Goal: Transaction & Acquisition: Purchase product/service

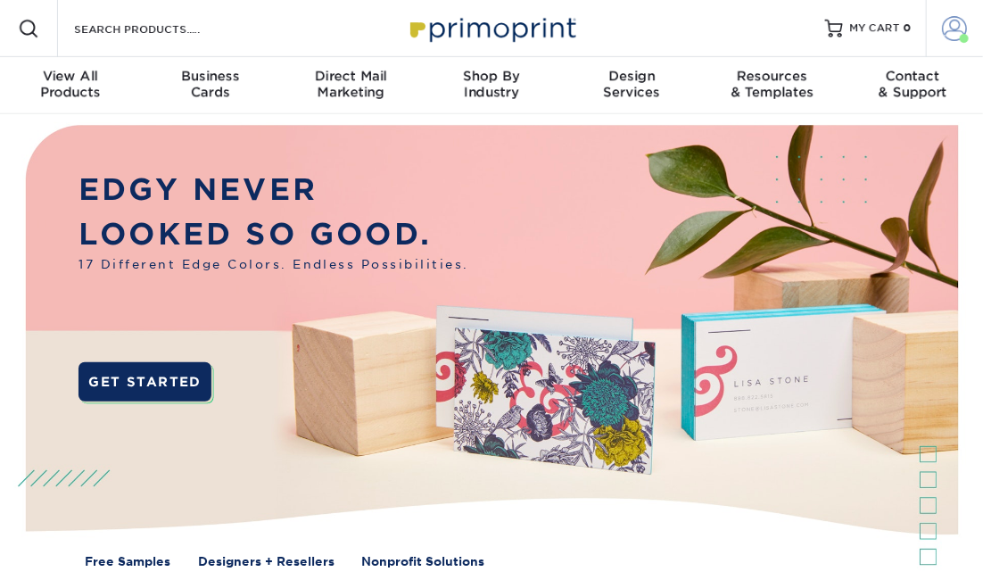
click at [954, 32] on span at bounding box center [955, 28] width 25 height 25
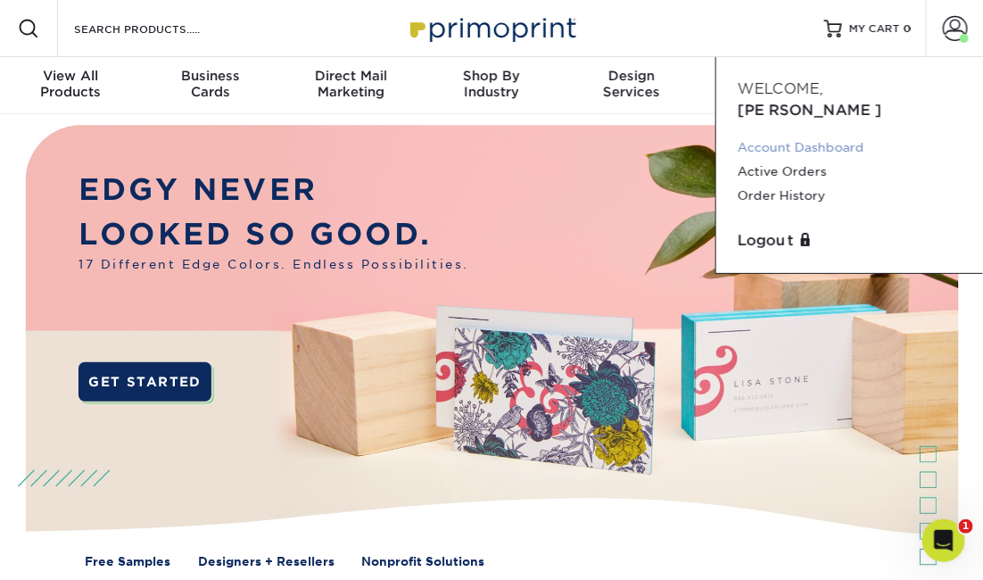
click at [913, 136] on link "Account Dashboard" at bounding box center [850, 148] width 224 height 24
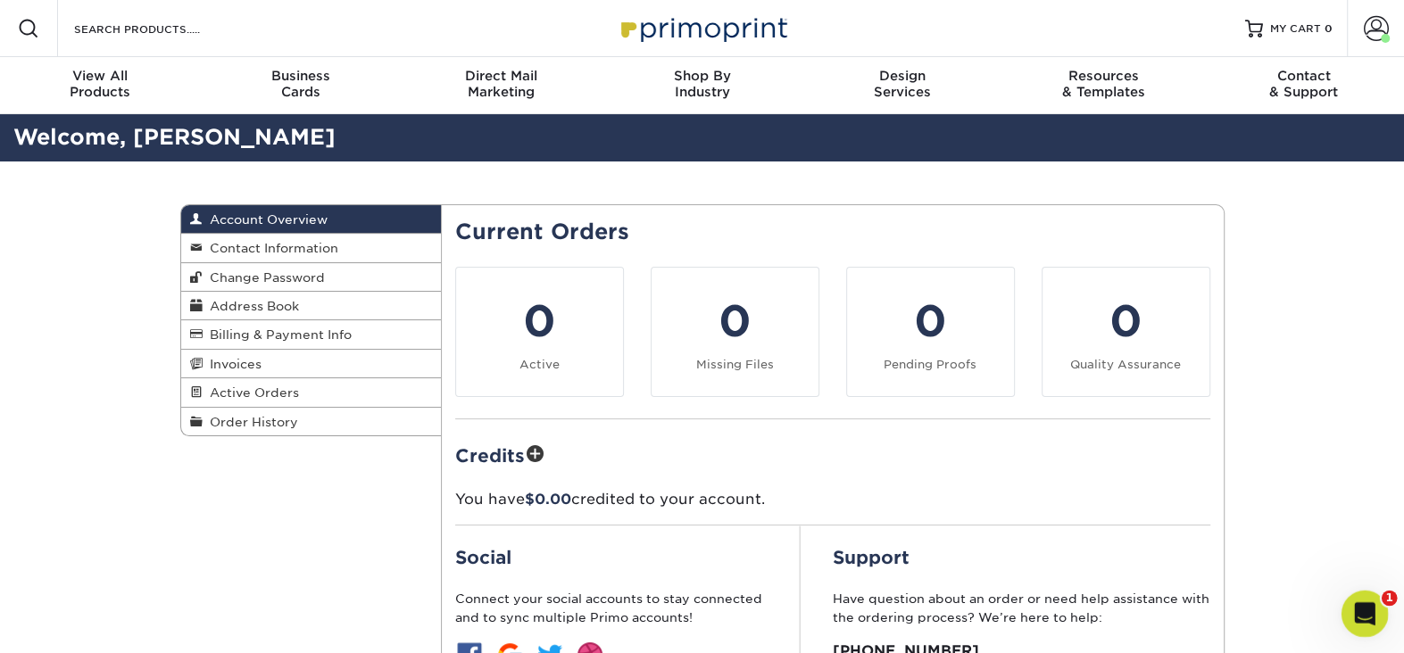
click at [1379, 618] on div "Open Intercom Messenger" at bounding box center [1361, 611] width 59 height 59
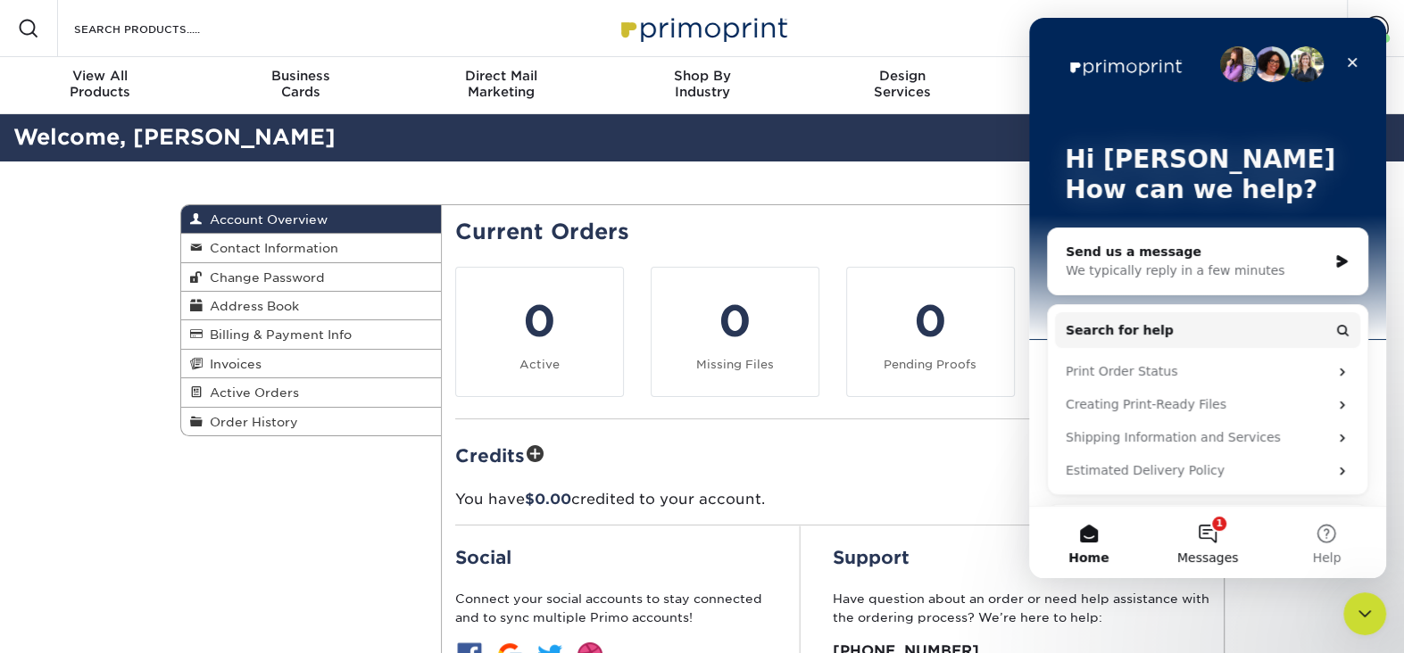
click at [1205, 535] on button "1 Messages" at bounding box center [1207, 542] width 119 height 71
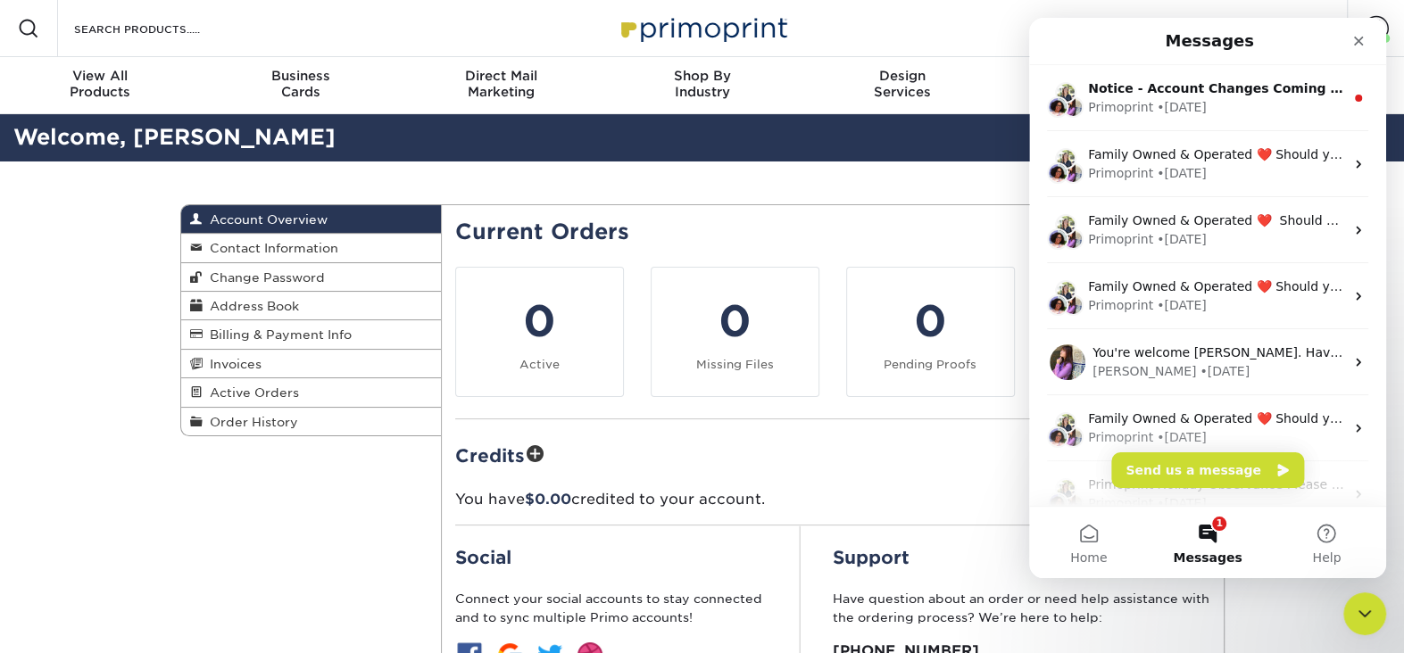
click at [1205, 535] on button "1 Messages" at bounding box center [1207, 542] width 119 height 71
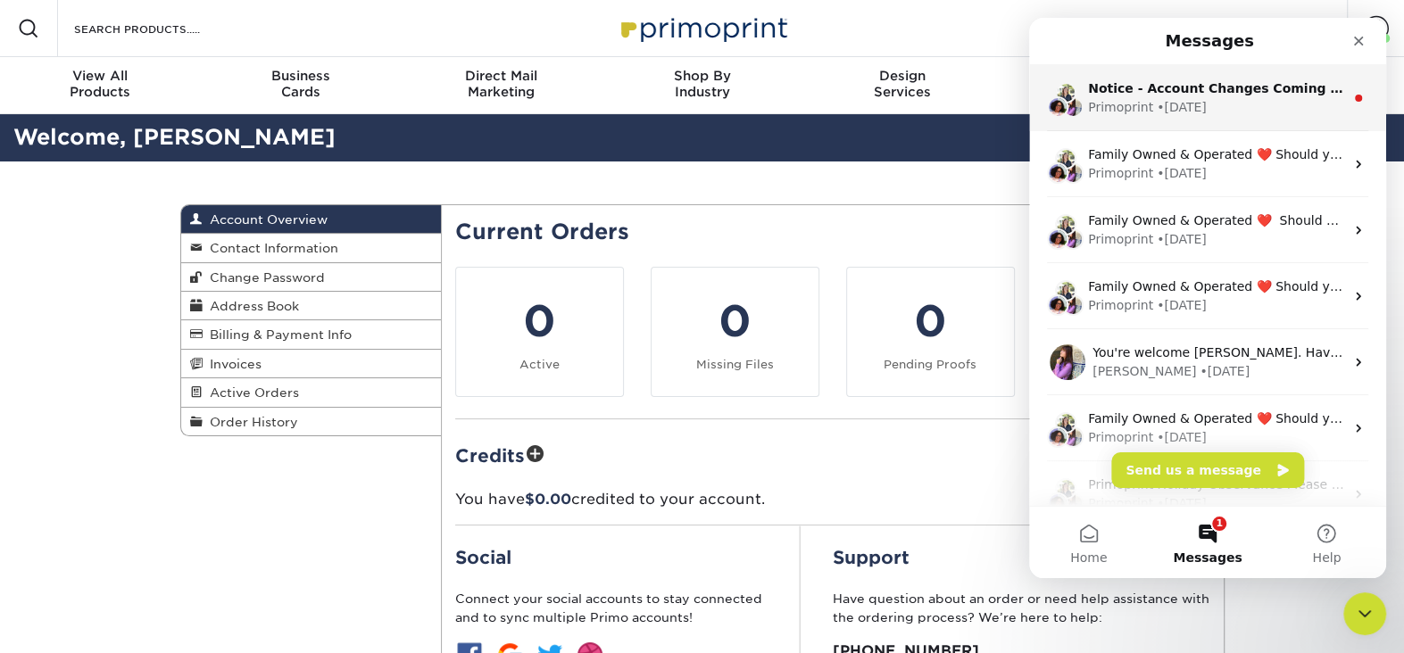
click at [1178, 95] on div "Notice - Account Changes Coming Soon ​ Past Order Files Will Not Transfer: Whil…" at bounding box center [1216, 88] width 256 height 19
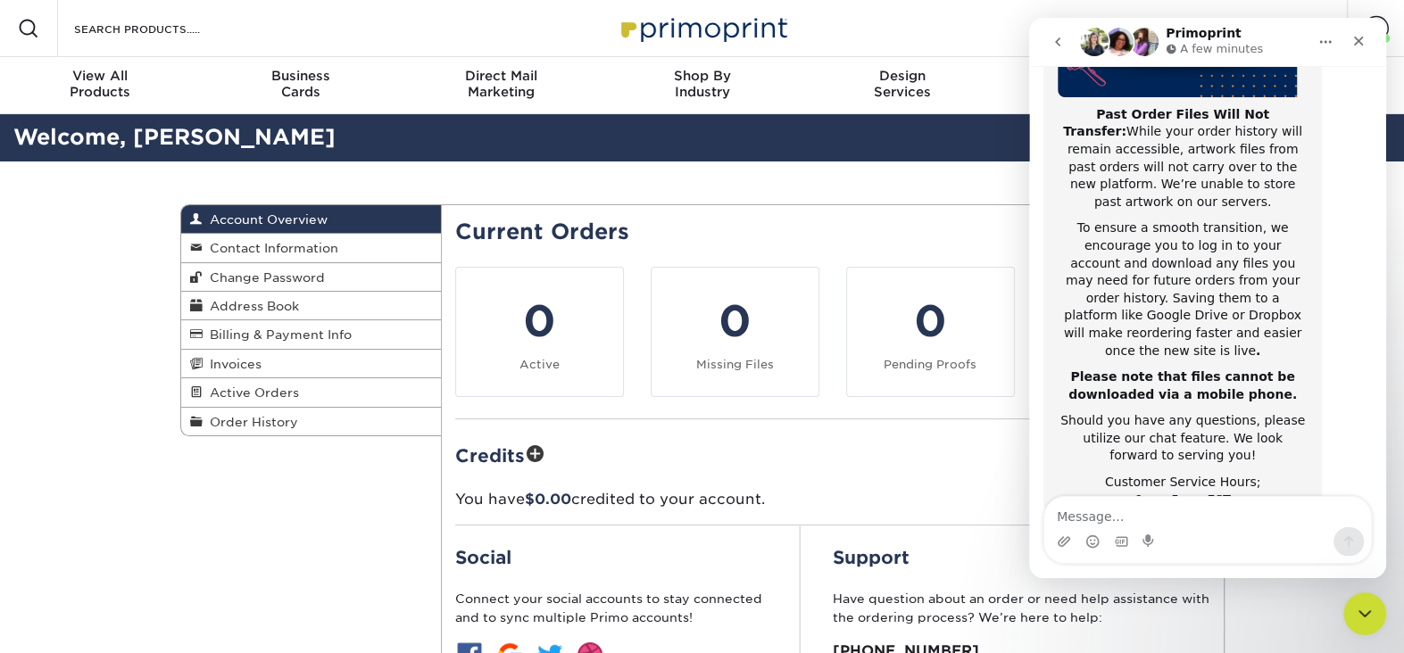
scroll to position [350, 0]
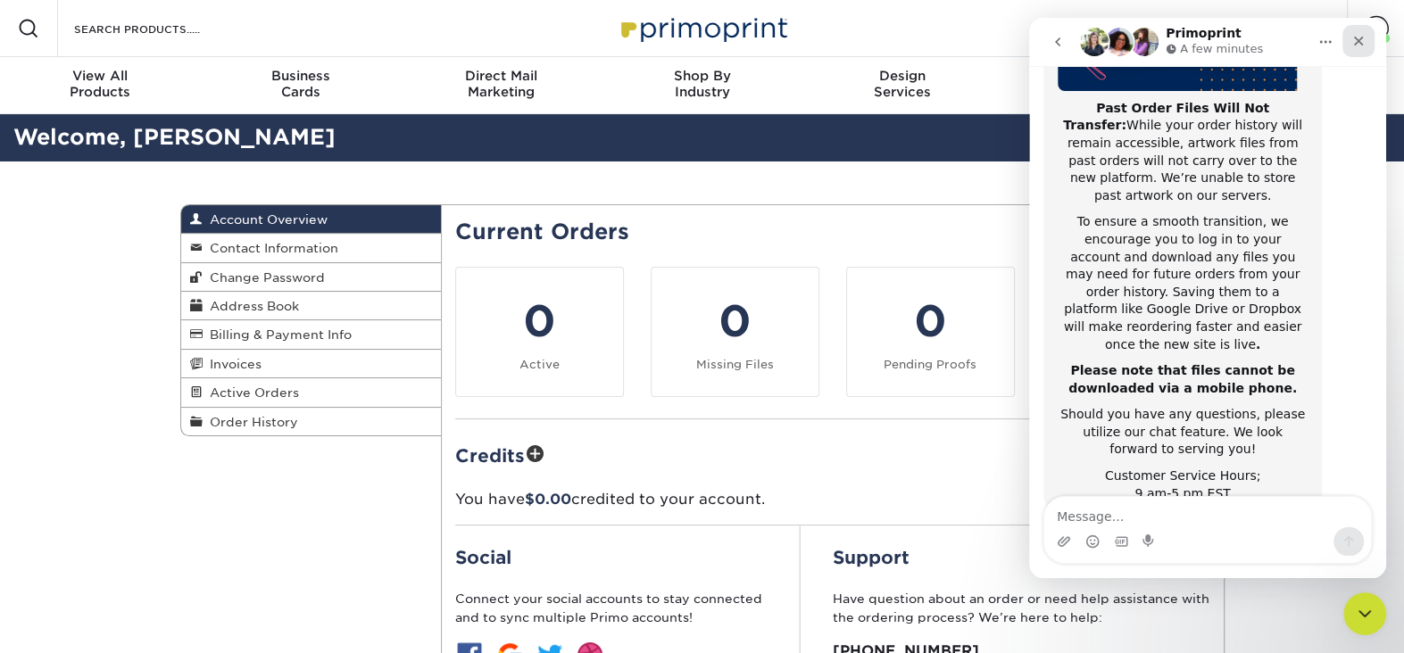
click at [1355, 41] on icon "Close" at bounding box center [1358, 41] width 14 height 14
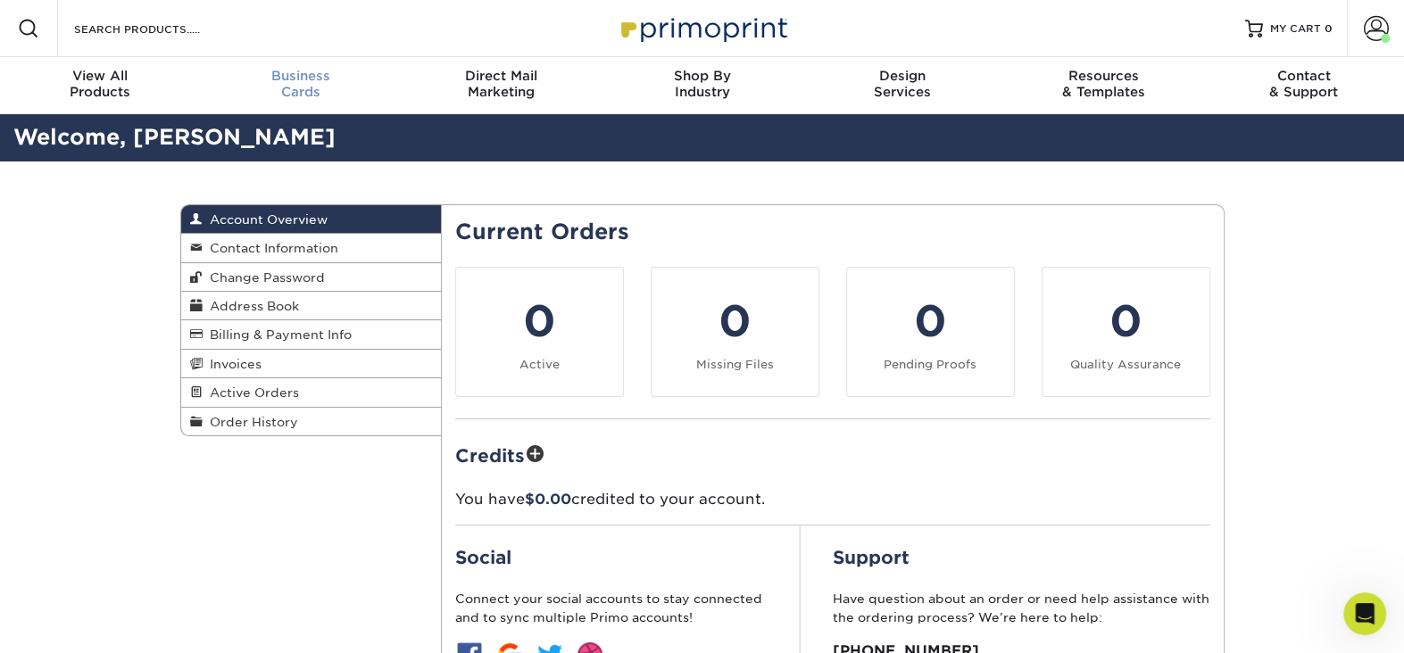
click at [298, 82] on span "Business" at bounding box center [301, 76] width 201 height 16
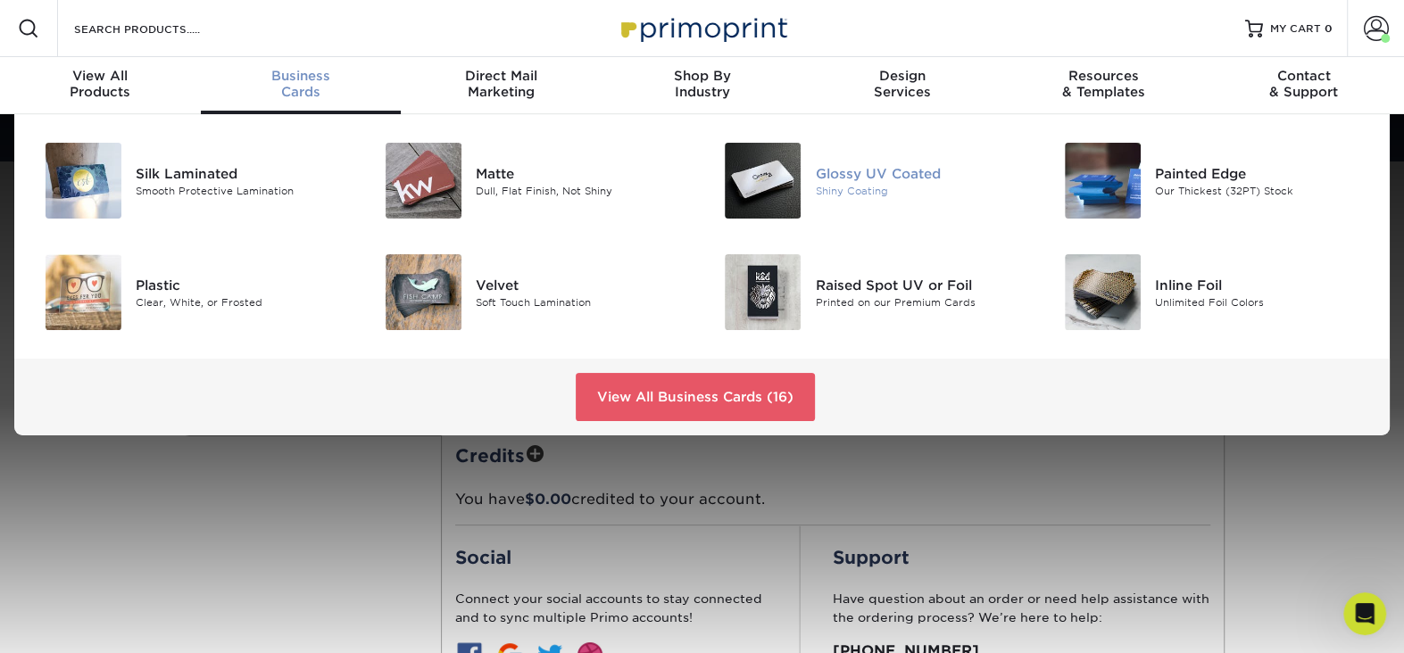
click at [785, 188] on img at bounding box center [763, 181] width 76 height 76
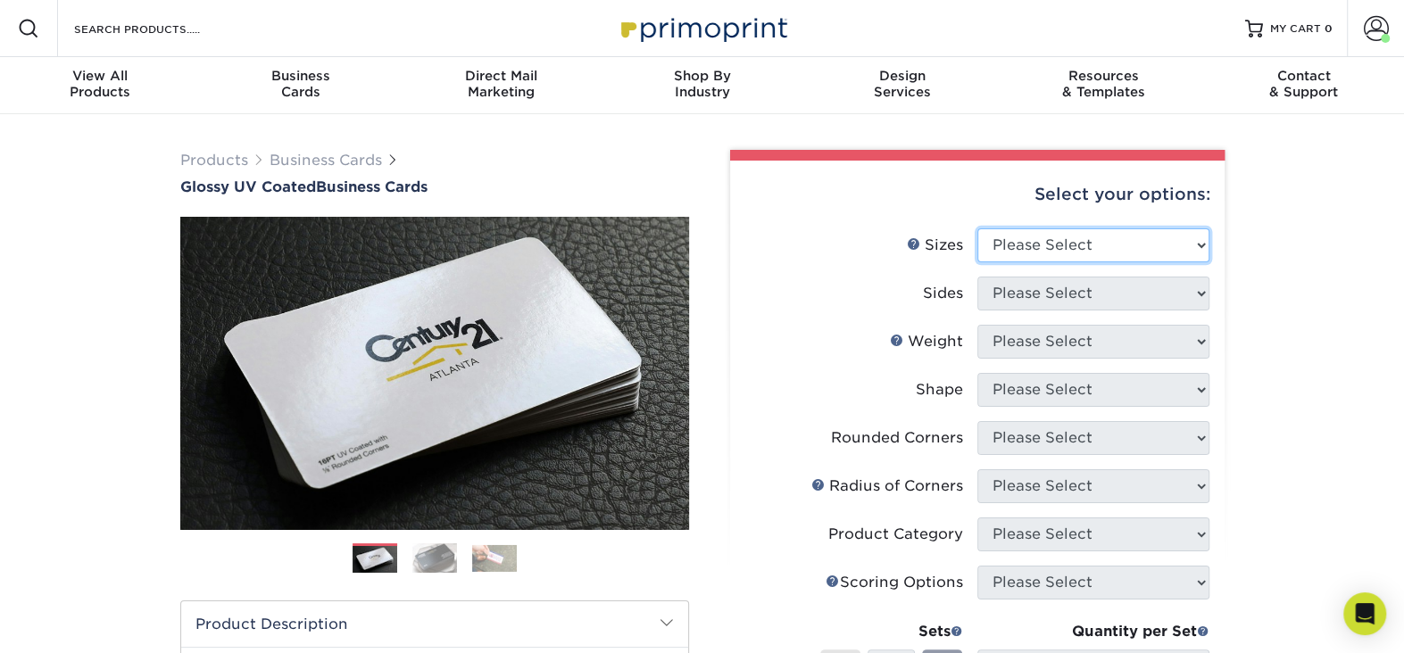
click at [1200, 245] on select "Please Select 1.5" x 3.5" - Mini 1.75" x 3.5" - Mini 2" x 2" - Square 2" x 3" -…" at bounding box center [1093, 245] width 232 height 34
select select "2.00x3.50"
click at [977, 228] on select "Please Select 1.5" x 3.5" - Mini 1.75" x 3.5" - Mini 2" x 2" - Square 2" x 3" -…" at bounding box center [1093, 245] width 232 height 34
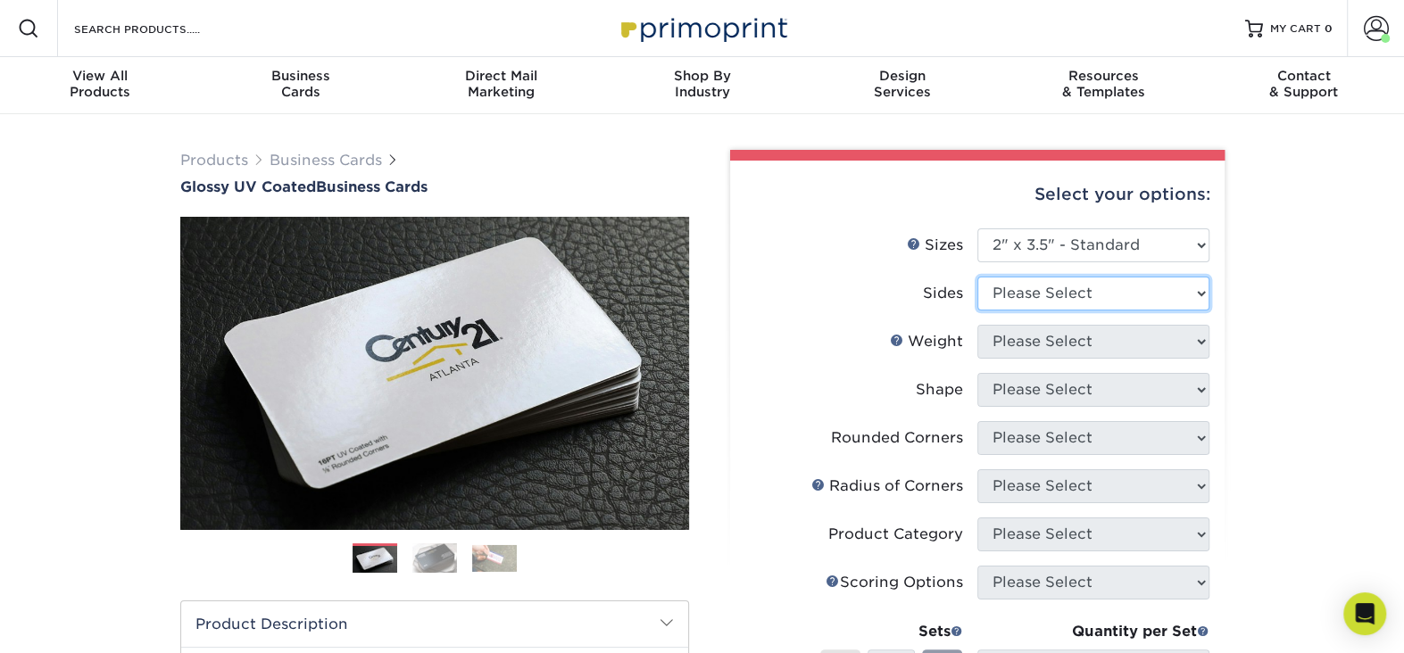
click at [1198, 293] on select "Please Select Print Both Sides Print Front Only" at bounding box center [1093, 294] width 232 height 34
select select "13abbda7-1d64-4f25-8bb2-c179b224825d"
click at [977, 277] on select "Please Select Print Both Sides Print Front Only" at bounding box center [1093, 294] width 232 height 34
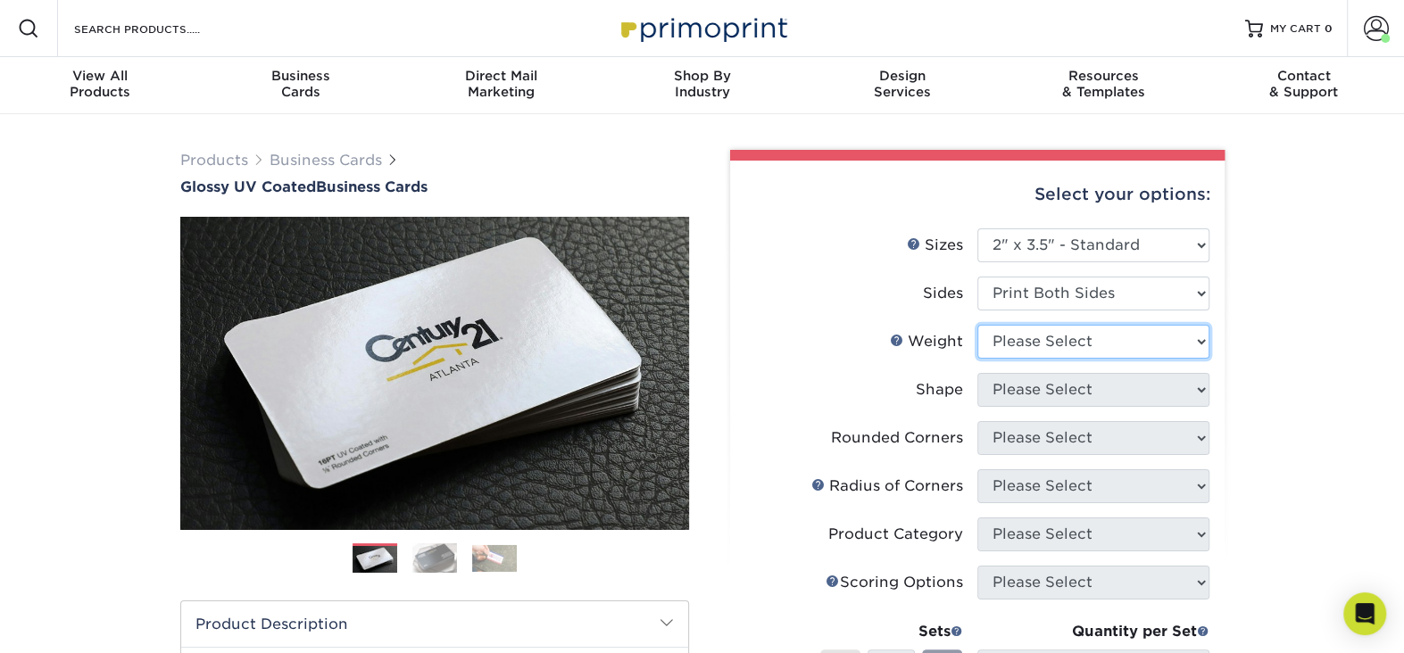
click at [1198, 340] on select "Please Select 16PT 14PT" at bounding box center [1093, 342] width 232 height 34
select select "16PT"
click at [977, 325] on select "Please Select 16PT 14PT" at bounding box center [1093, 342] width 232 height 34
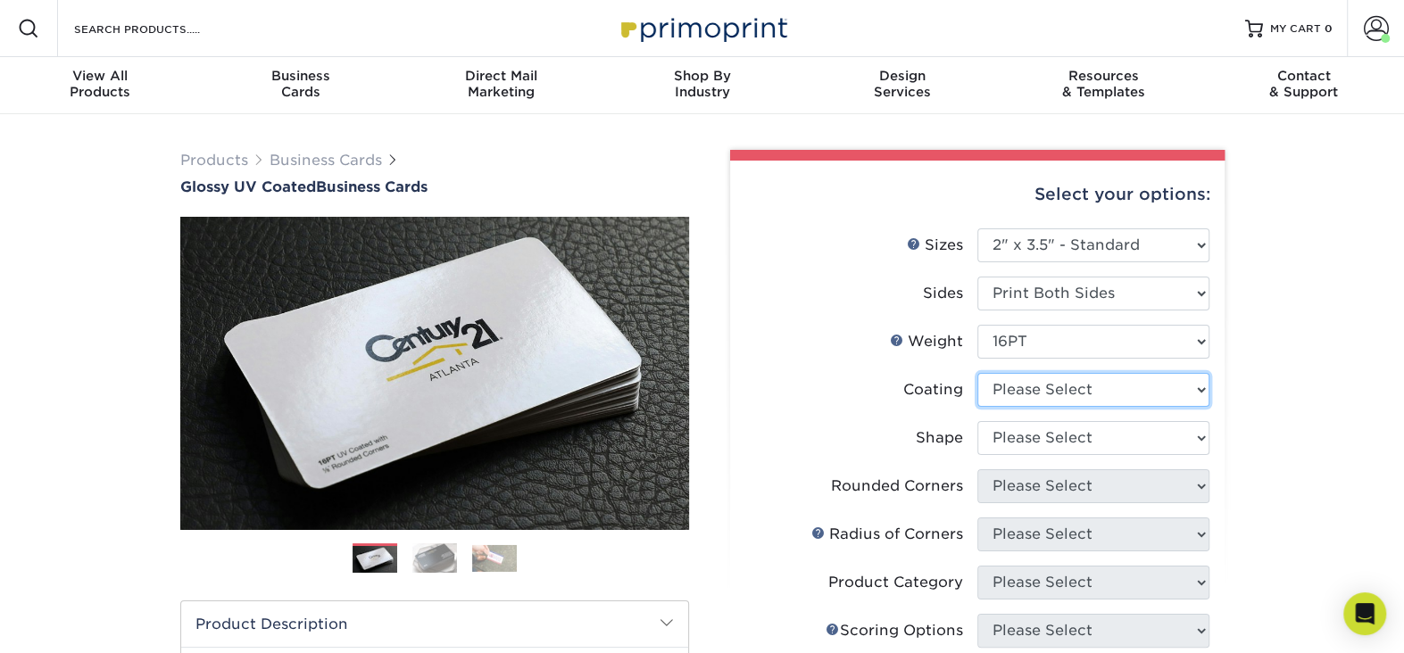
click at [1196, 389] on select at bounding box center [1093, 390] width 232 height 34
select select "ae367451-b2b8-45df-a344-0f05b6a12993"
click at [977, 373] on select at bounding box center [1093, 390] width 232 height 34
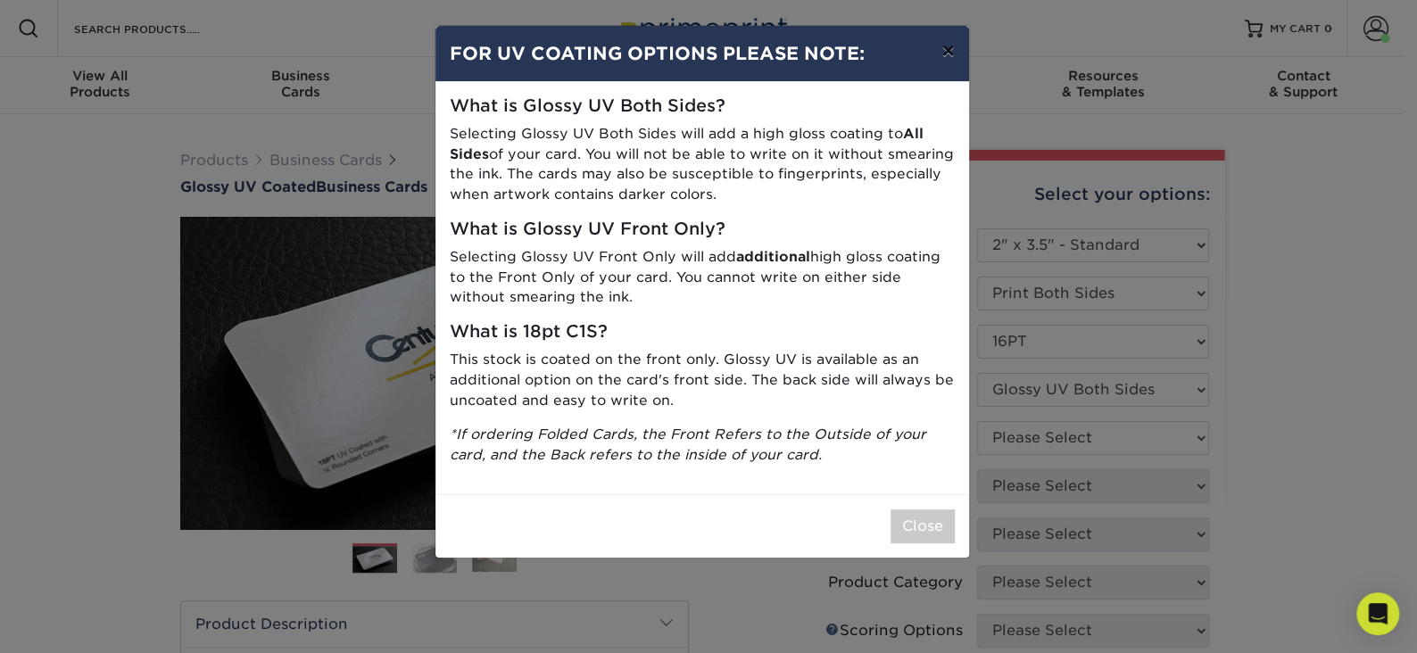
click at [947, 47] on button "×" at bounding box center [947, 51] width 41 height 50
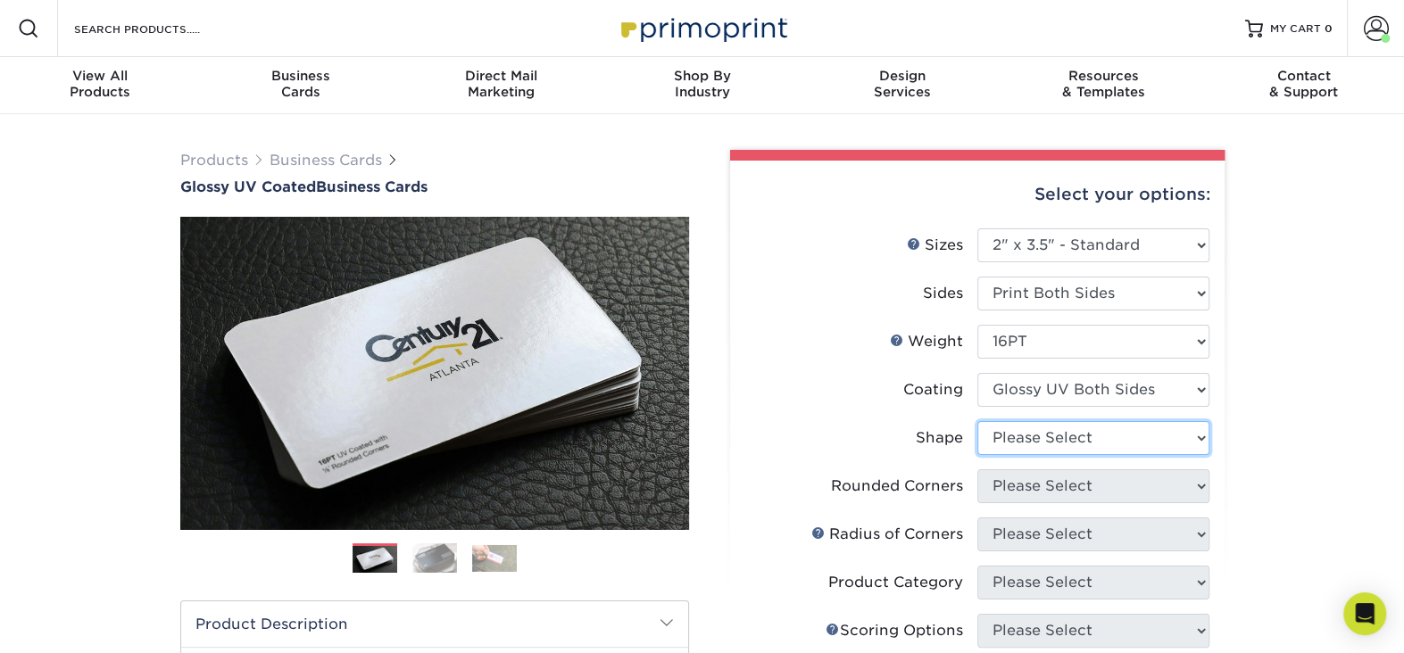
click at [1201, 437] on select "Please Select Standard Oval" at bounding box center [1093, 438] width 232 height 34
select select "standard"
click at [977, 421] on select "Please Select Standard Oval" at bounding box center [1093, 438] width 232 height 34
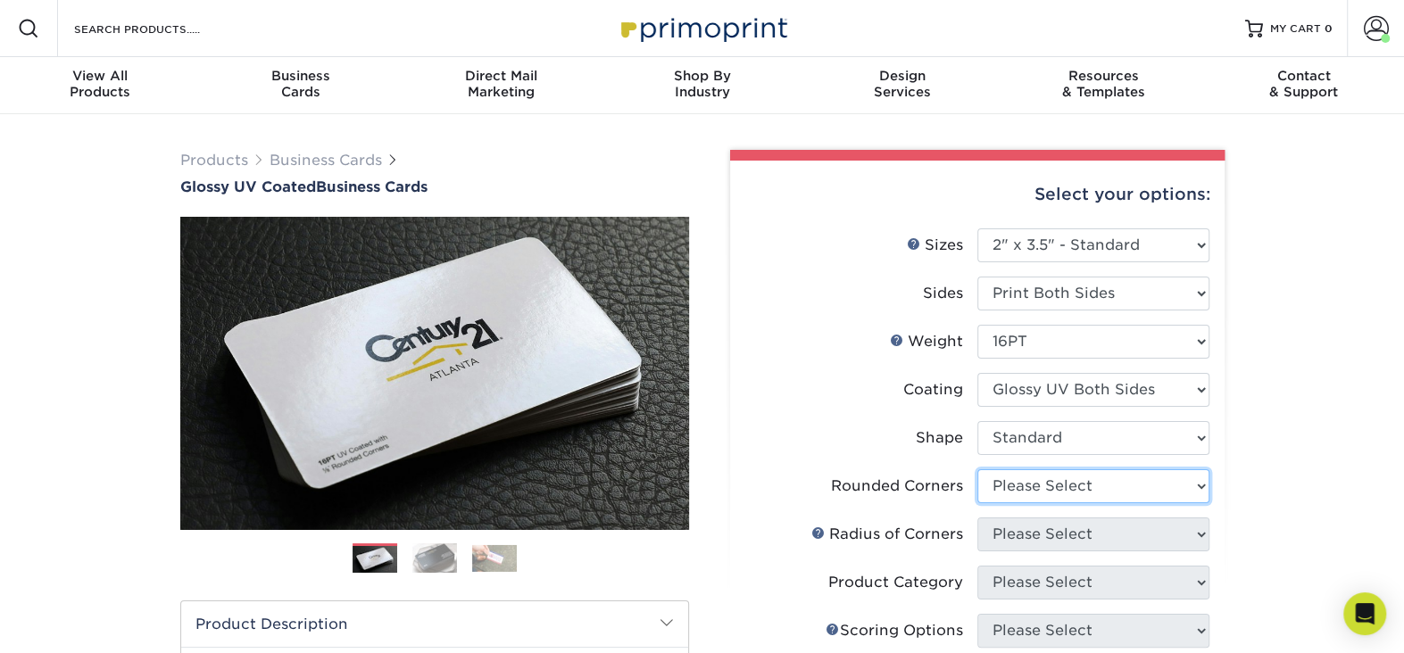
click at [1195, 485] on select "Please Select Yes - Round 2 Corners Yes - Round 4 Corners No" at bounding box center [1093, 486] width 232 height 34
select select "0"
click at [977, 469] on select "Please Select Yes - Round 2 Corners Yes - Round 4 Corners No" at bounding box center [1093, 486] width 232 height 34
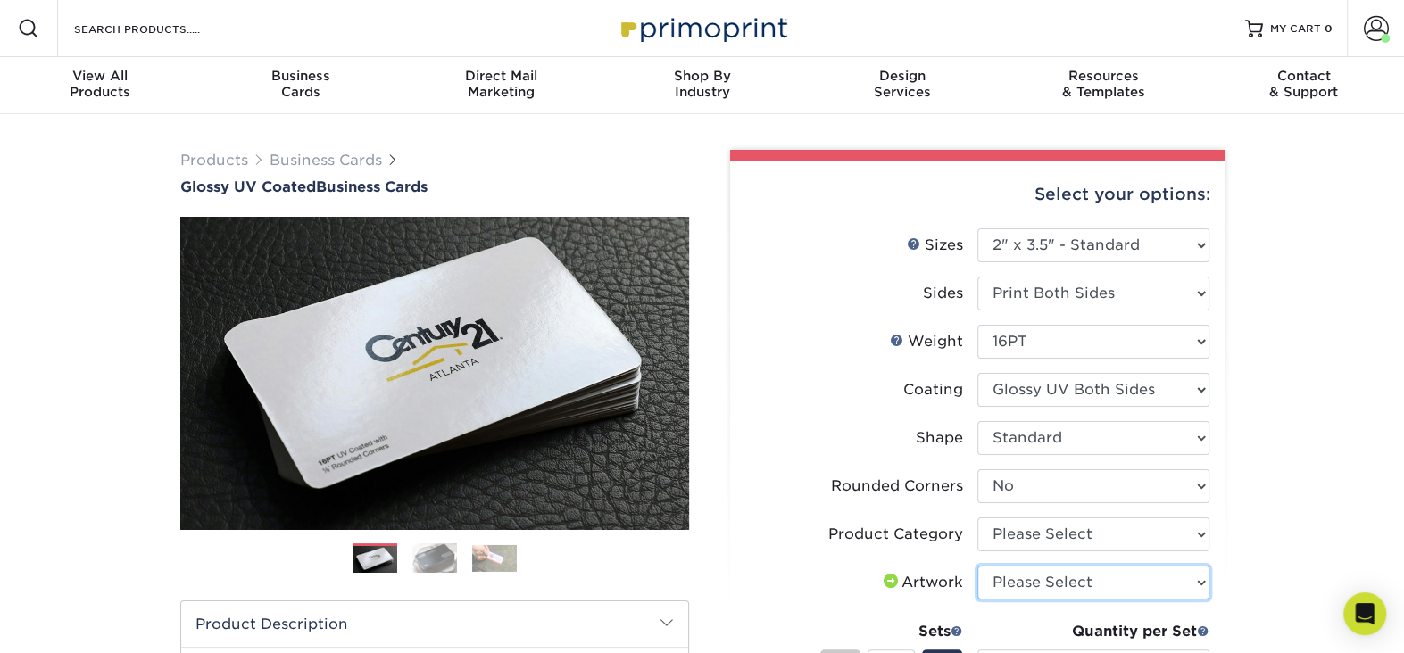
click at [1203, 580] on select "Please Select I will upload files I need a design - $100" at bounding box center [1093, 583] width 232 height 34
select select "upload"
click at [977, 566] on select "Please Select I will upload files I need a design - $100" at bounding box center [1093, 583] width 232 height 34
click at [1201, 533] on select "Please Select Business Cards" at bounding box center [1093, 535] width 232 height 34
select select "3b5148f1-0588-4f88-a218-97bcfdce65c1"
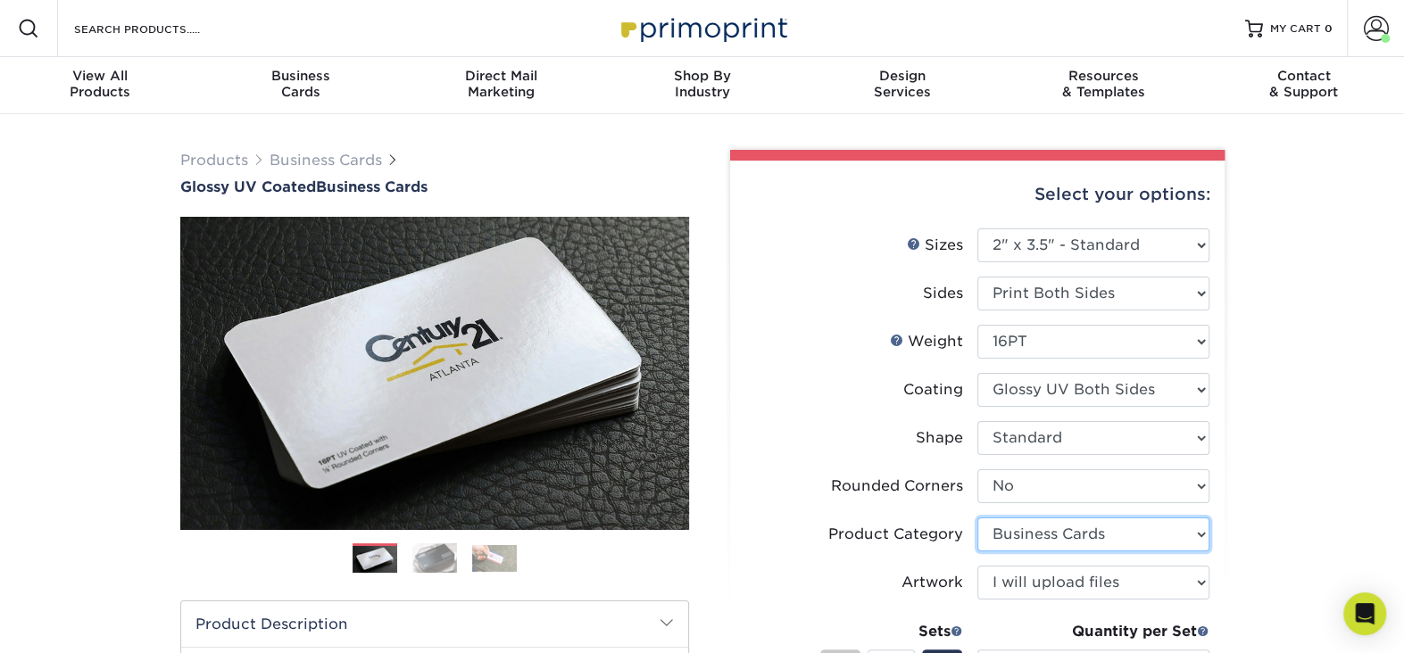
click at [977, 518] on select "Please Select Business Cards" at bounding box center [1093, 535] width 232 height 34
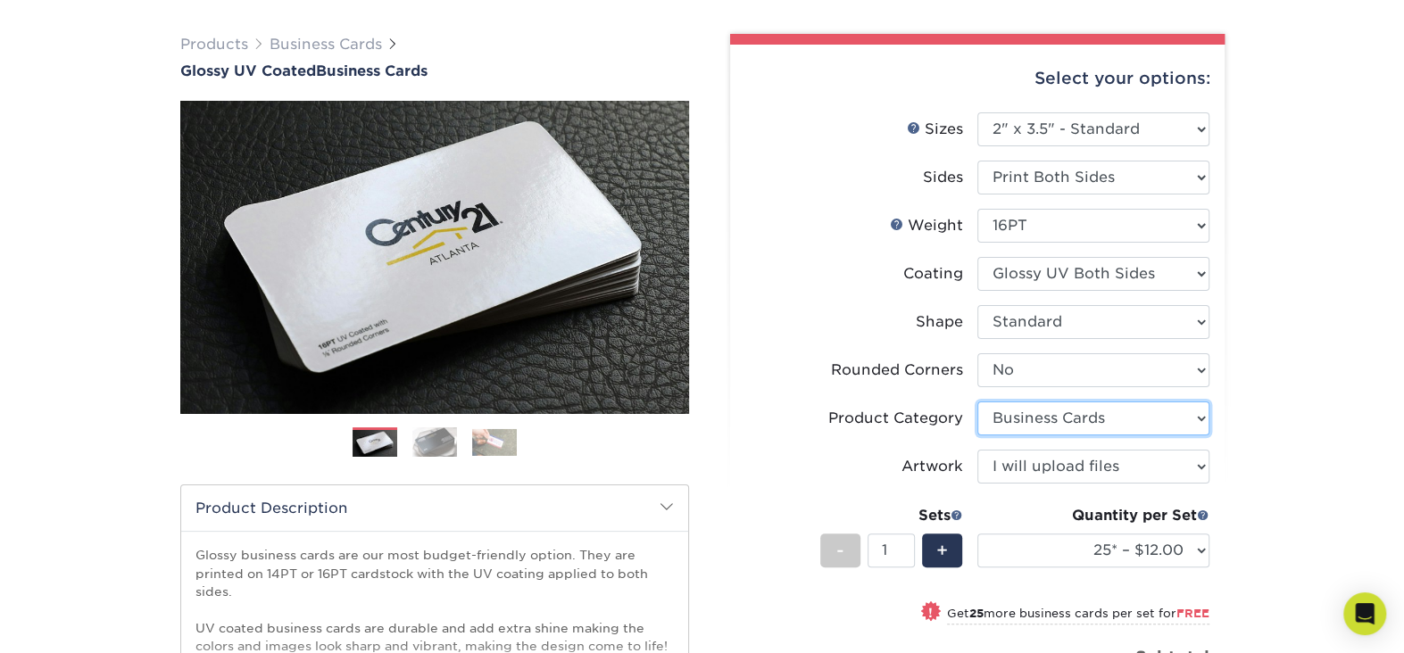
scroll to position [178, 0]
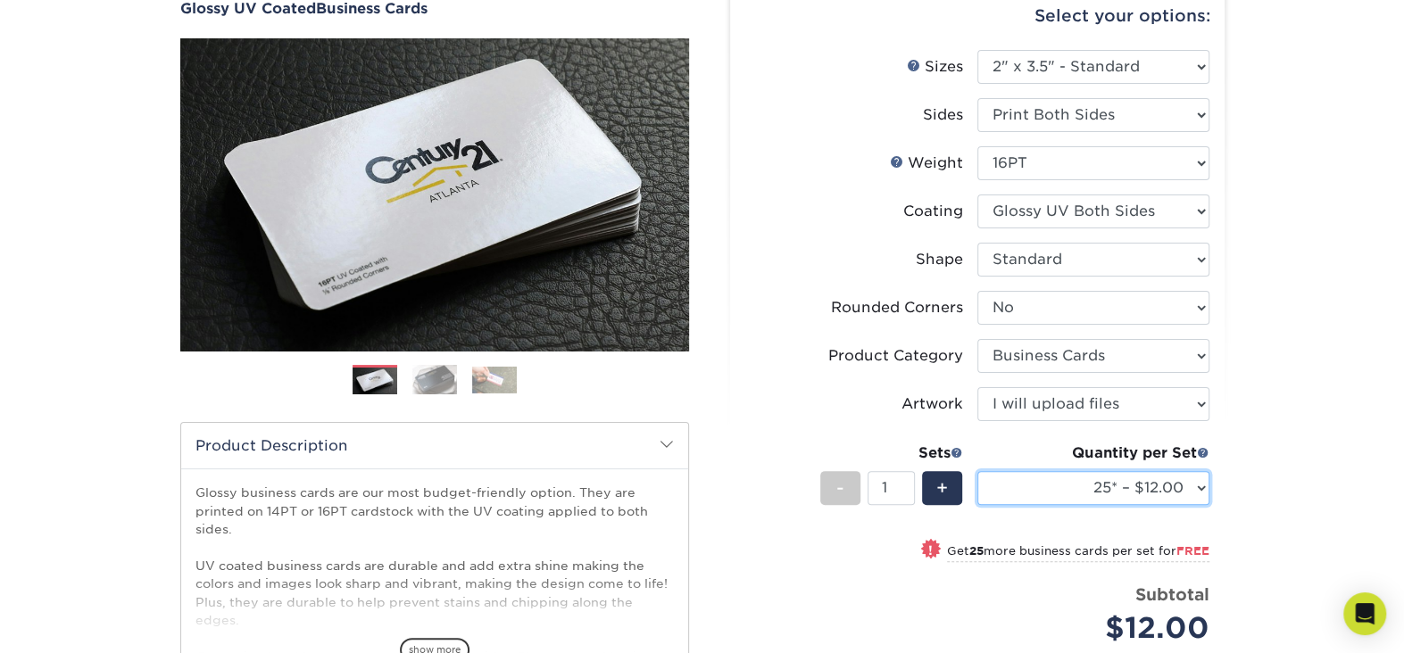
click at [1201, 485] on select "25* – $12.00 50* – $12.00 100* – $12.00 250* – $21.00 500 – $42.00 1000 – $53.0…" at bounding box center [1093, 488] width 232 height 34
select select "10000 – $321.00"
click at [977, 471] on select "25* – $12.00 50* – $12.00 100* – $12.00 250* – $21.00 500 – $42.00 1000 – $53.0…" at bounding box center [1093, 488] width 232 height 34
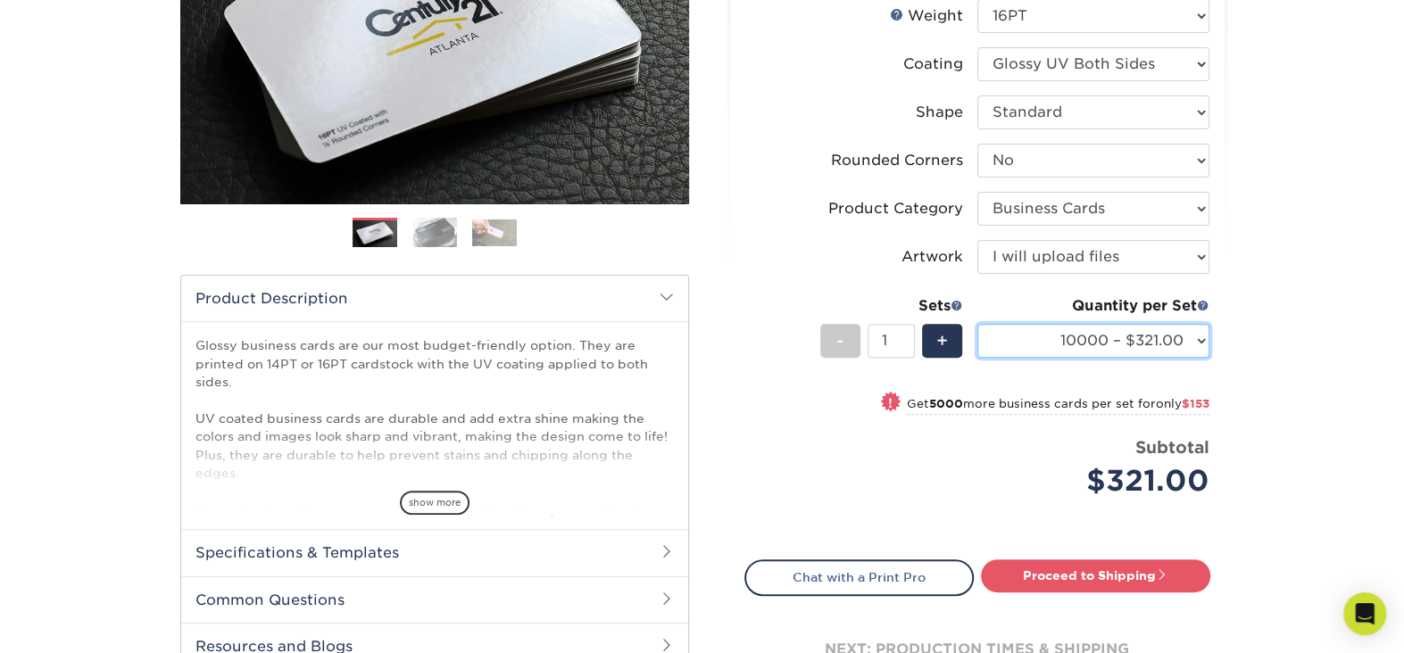
scroll to position [357, 0]
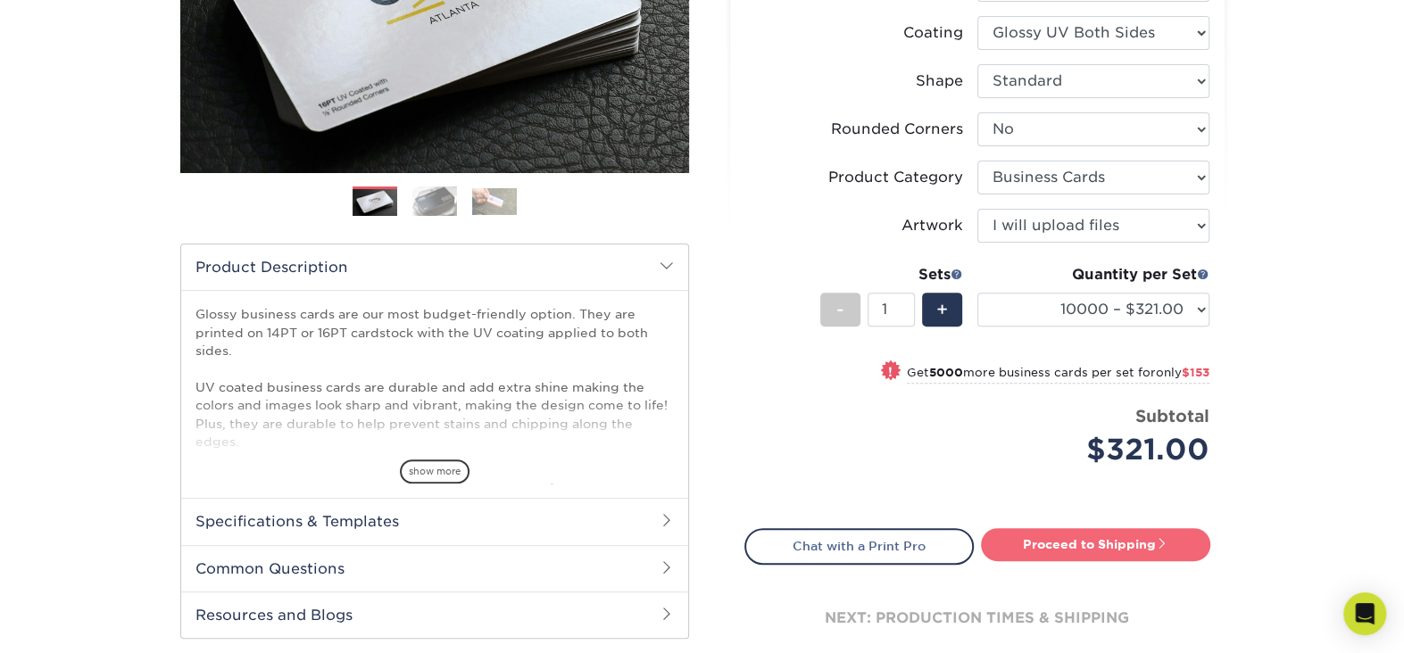
click at [1049, 544] on link "Proceed to Shipping" at bounding box center [1095, 544] width 229 height 32
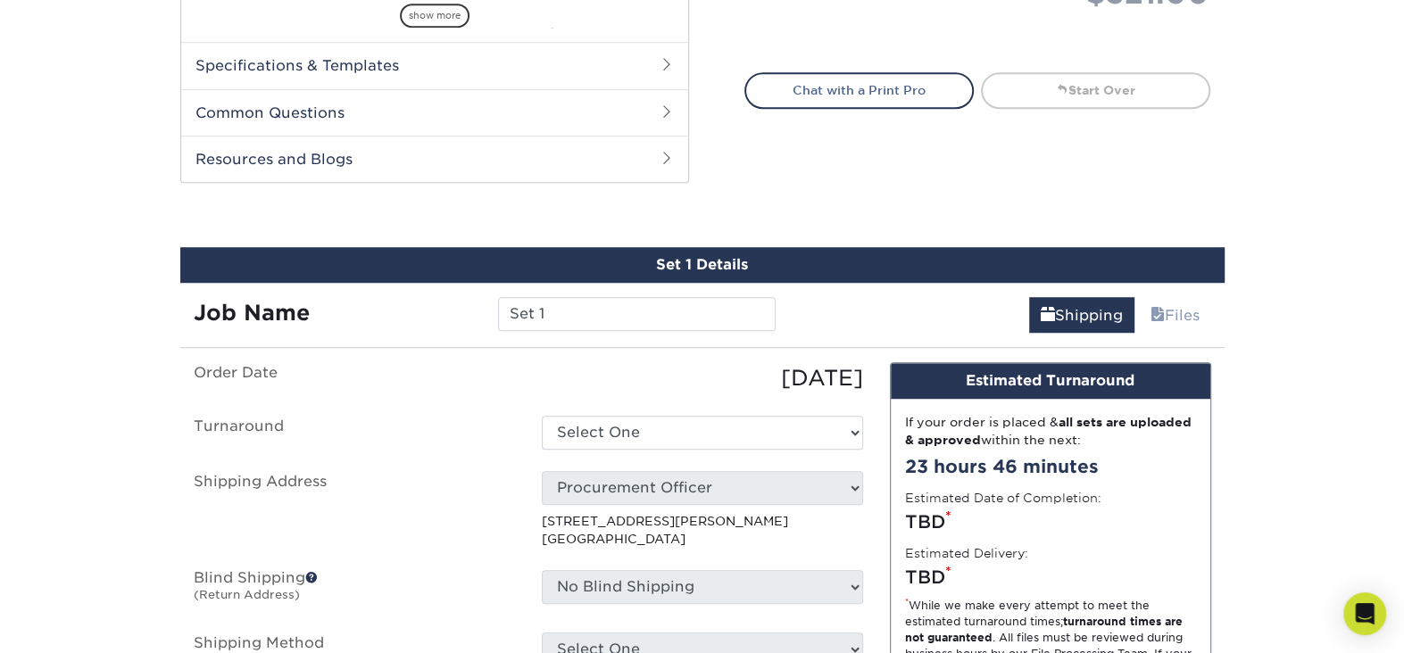
scroll to position [932, 0]
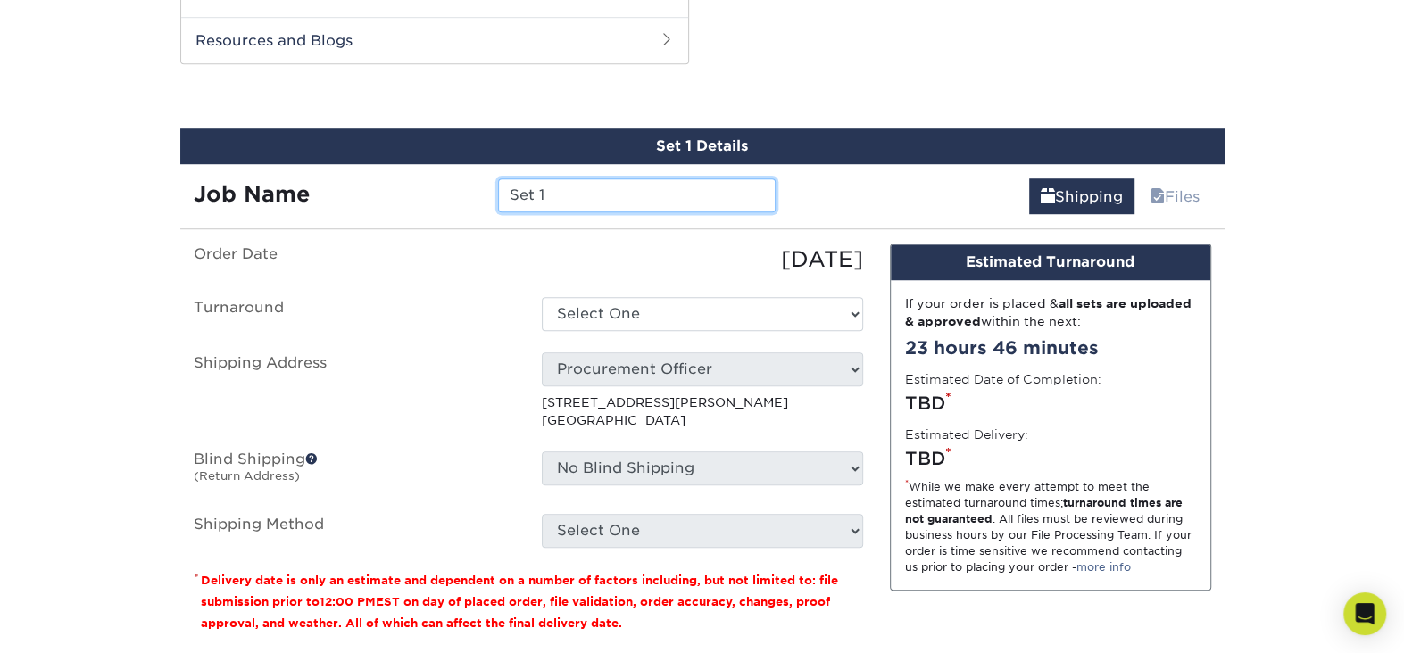
click at [556, 196] on input "Set 1" at bounding box center [637, 195] width 278 height 34
click at [564, 189] on input "Set 1" at bounding box center [637, 195] width 278 height 34
type input "S"
type input "Feedback"
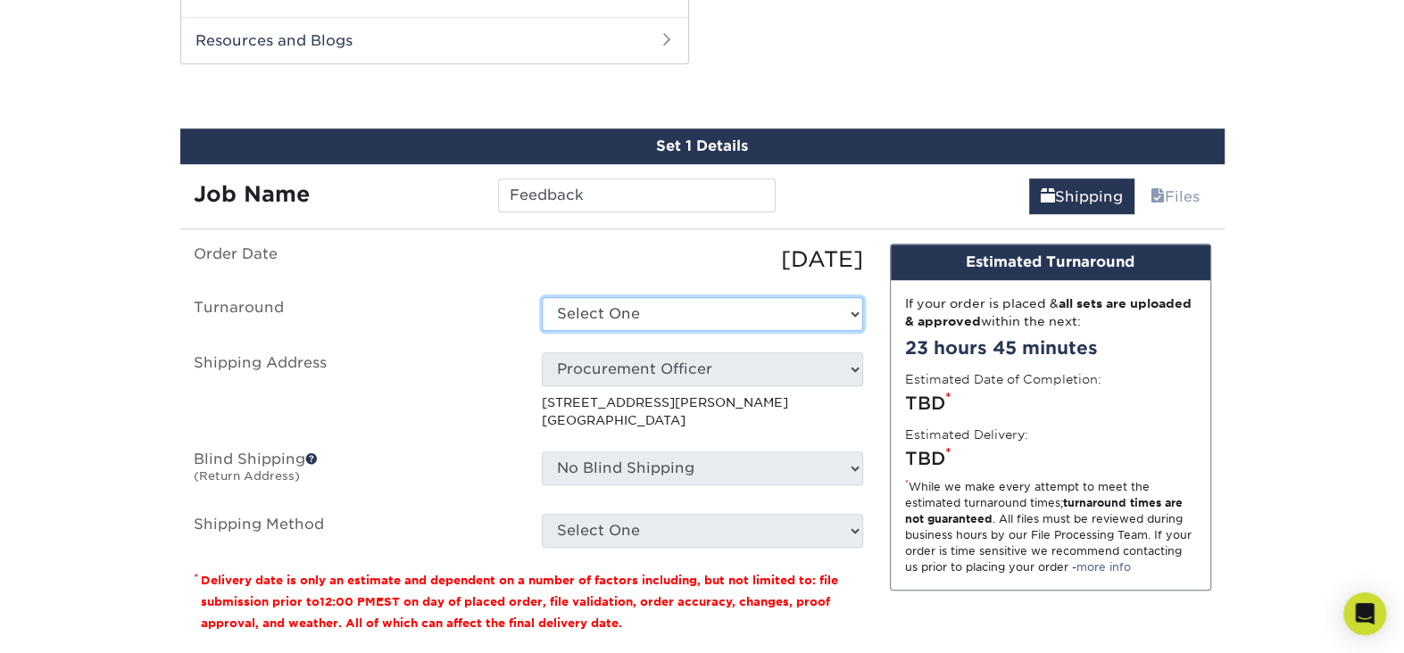
click at [852, 305] on select "Select One 2-4 Business Days 2 Day Next Business Day" at bounding box center [702, 314] width 321 height 34
select select "8ec21365-3a9a-464c-afd9-d28b99dff8b1"
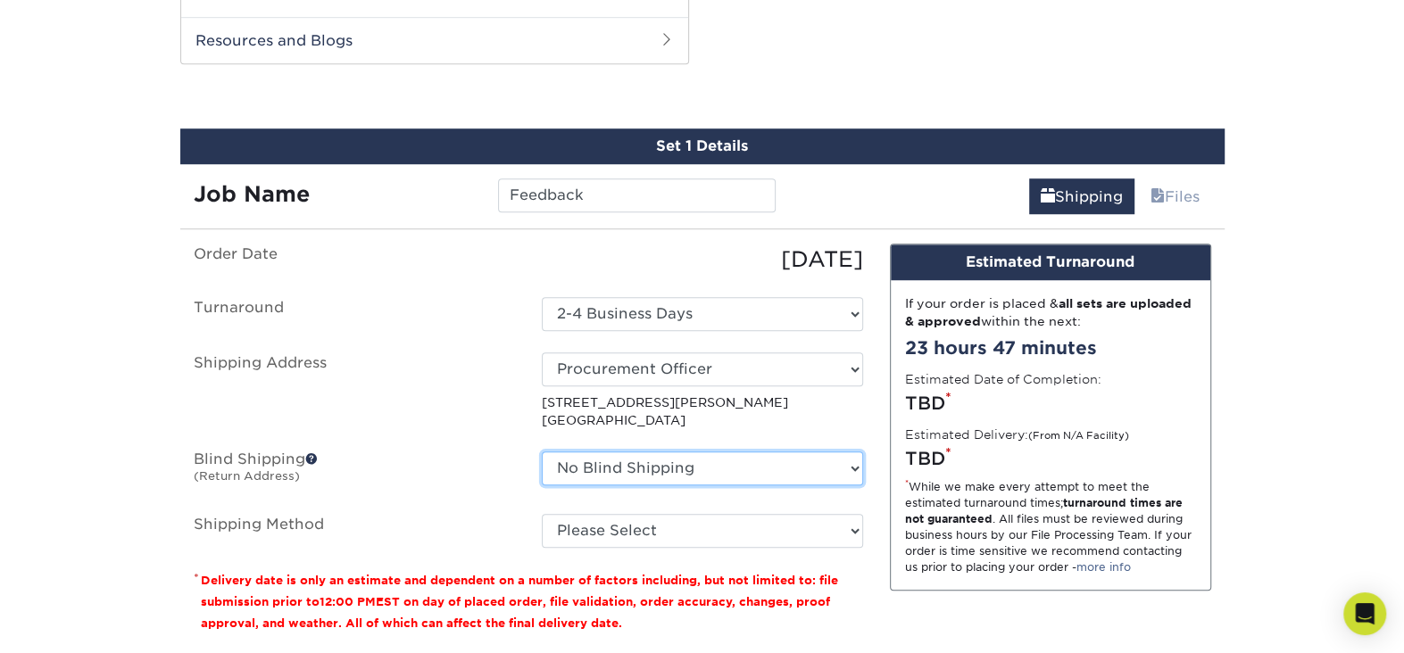
click at [850, 464] on select "No Blind Shipping 100 W Dean Keeton,RM G1.400 Officer Procurement Officer Procu…" at bounding box center [702, 469] width 321 height 34
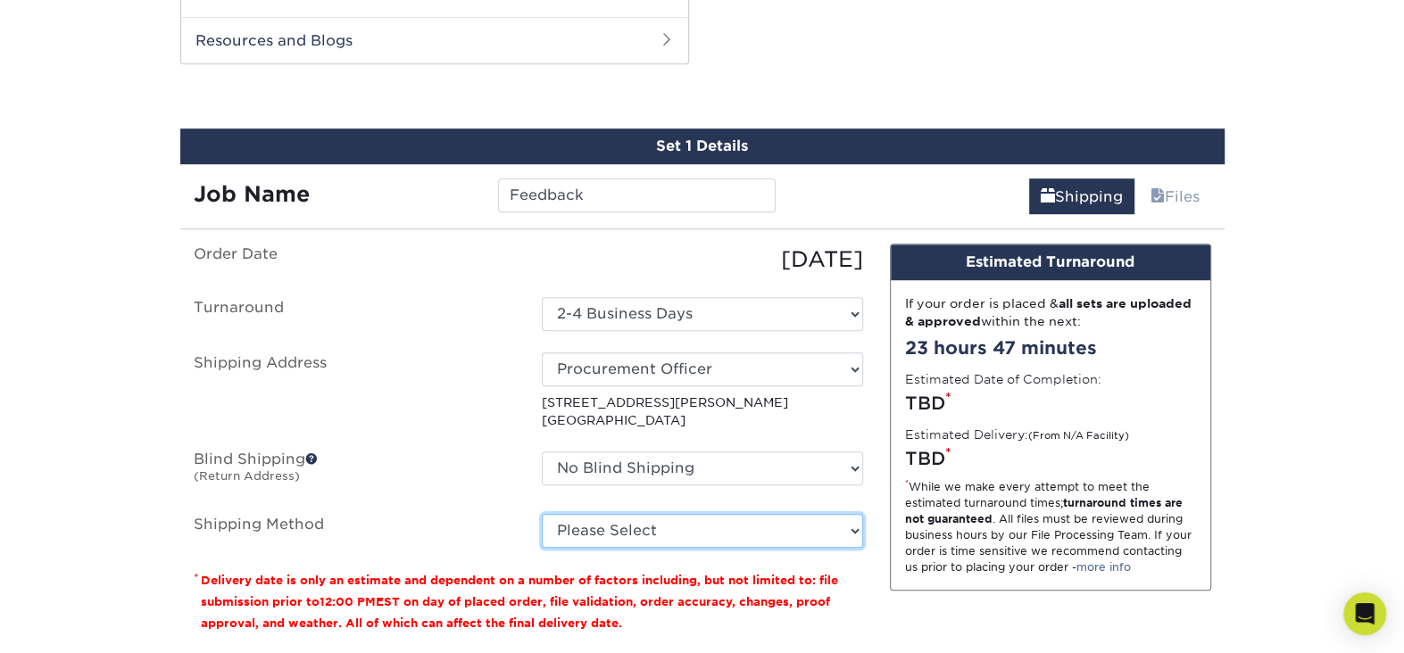
click at [852, 525] on select "Please Select UPS Ground (+$27.08) UPS 3 Day Select (+$34.62) UPS 2nd Day Air (…" at bounding box center [702, 531] width 321 height 34
click at [858, 527] on select "Please Select UPS Ground (+$27.08) UPS 3 Day Select (+$34.62) UPS 2nd Day Air (…" at bounding box center [702, 531] width 321 height 34
select select "03"
click at [542, 514] on select "Please Select UPS Ground (+$27.08) UPS 3 Day Select (+$34.62) UPS 2nd Day Air (…" at bounding box center [702, 531] width 321 height 34
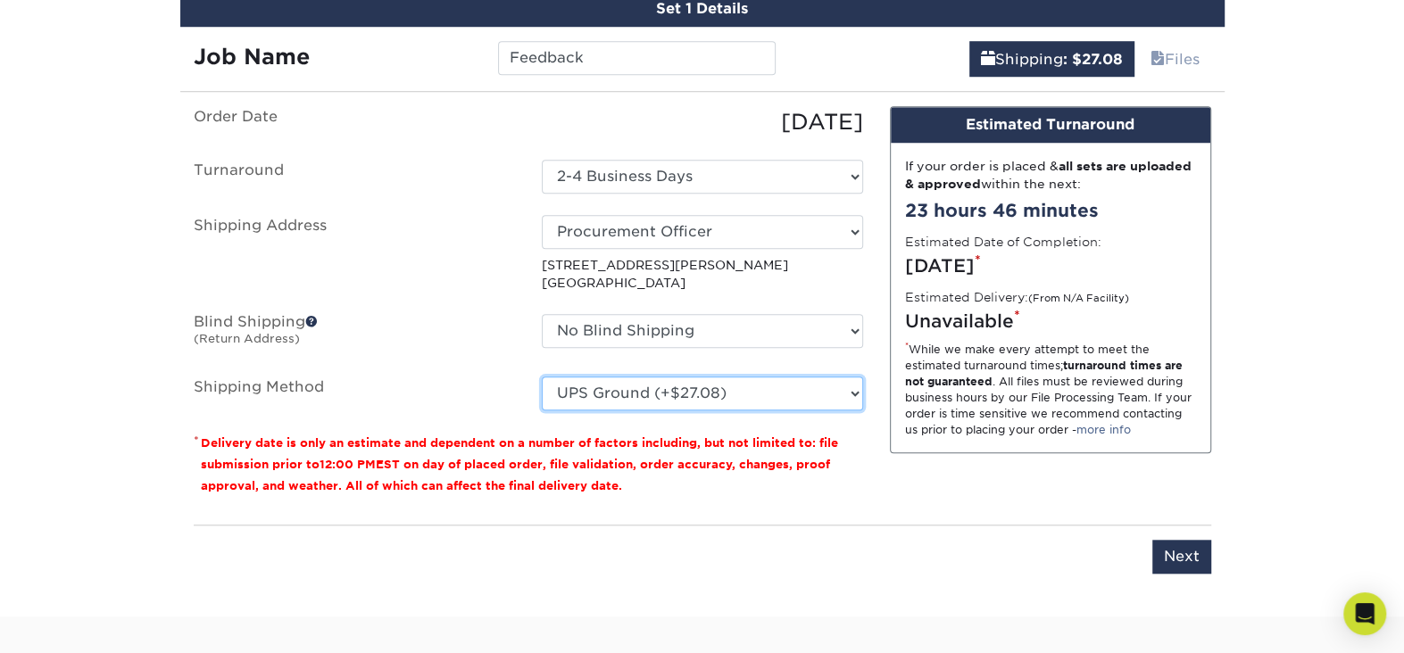
scroll to position [1110, 0]
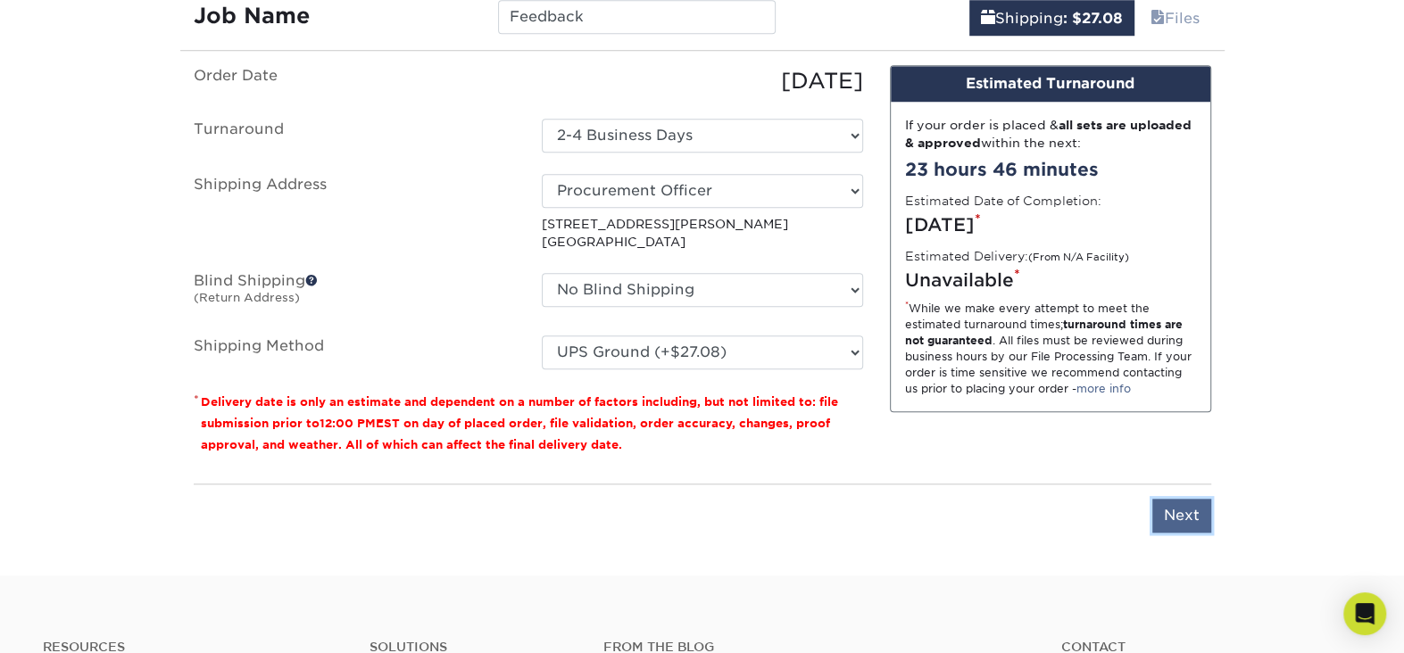
click at [1181, 508] on input "Next" at bounding box center [1181, 516] width 59 height 34
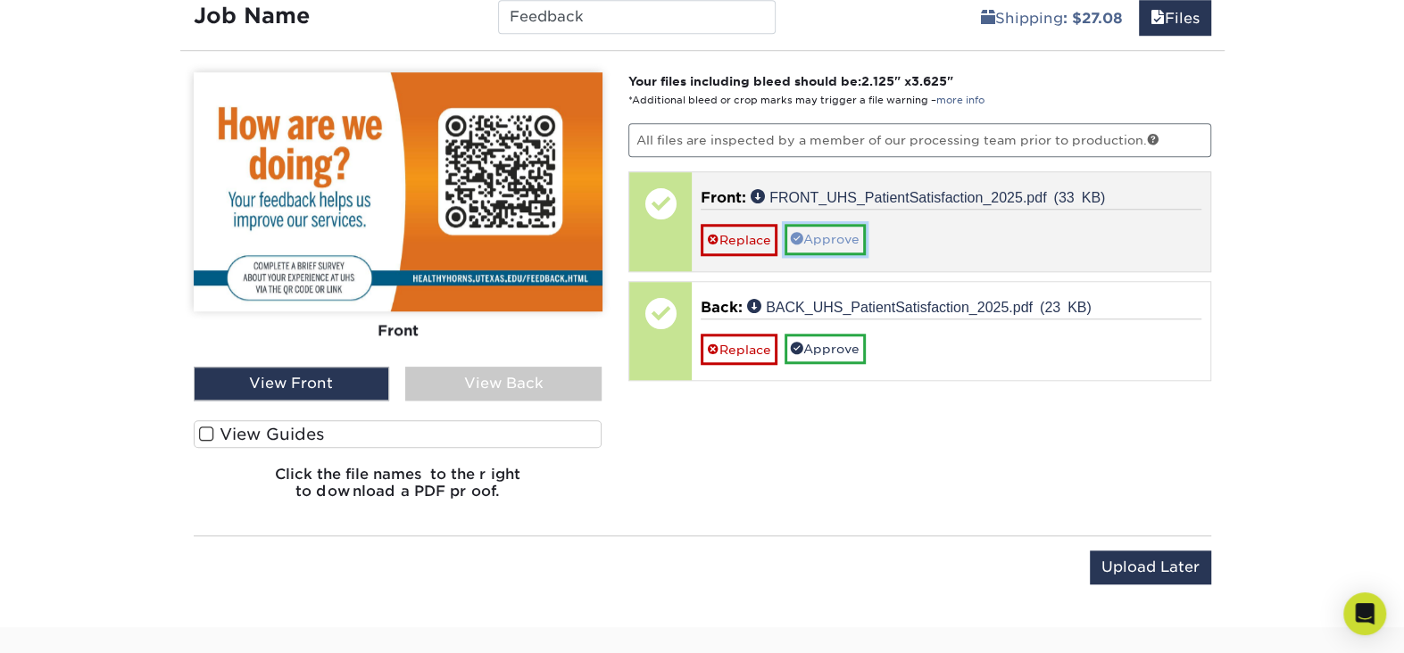
click at [826, 227] on link "Approve" at bounding box center [824, 239] width 81 height 30
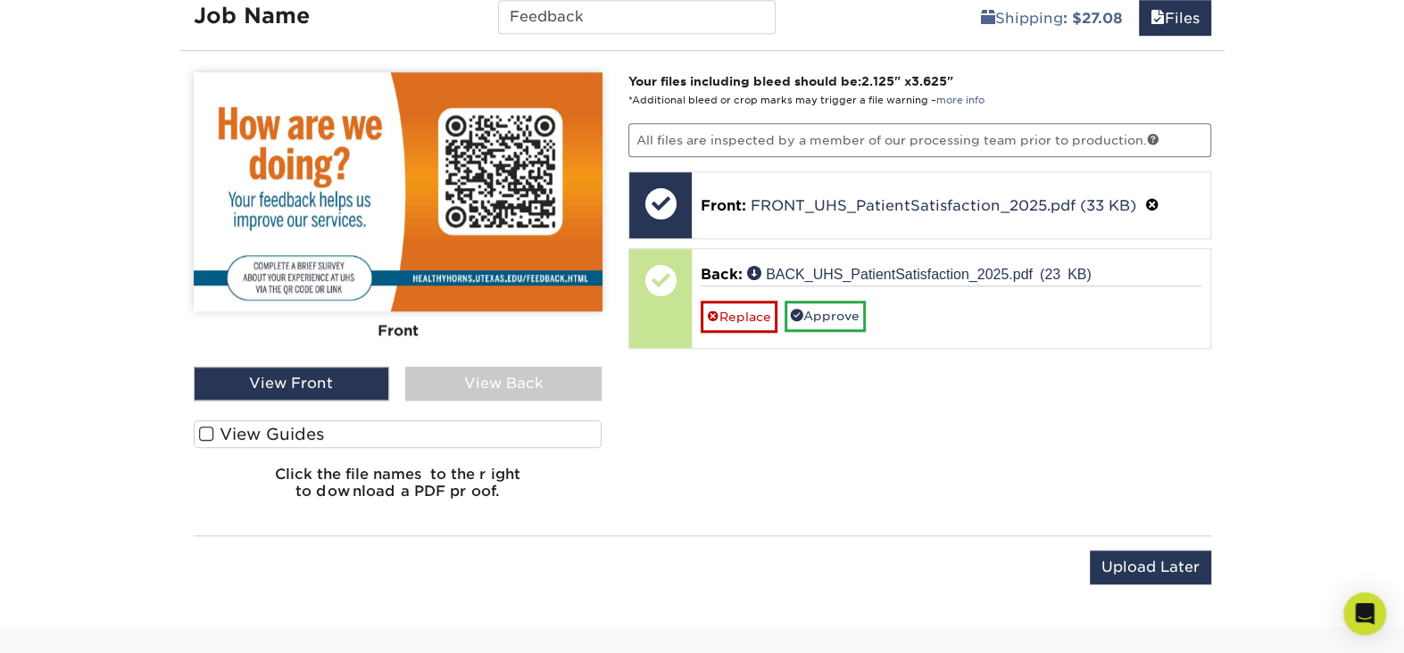
click at [502, 377] on div "View Back" at bounding box center [503, 384] width 196 height 34
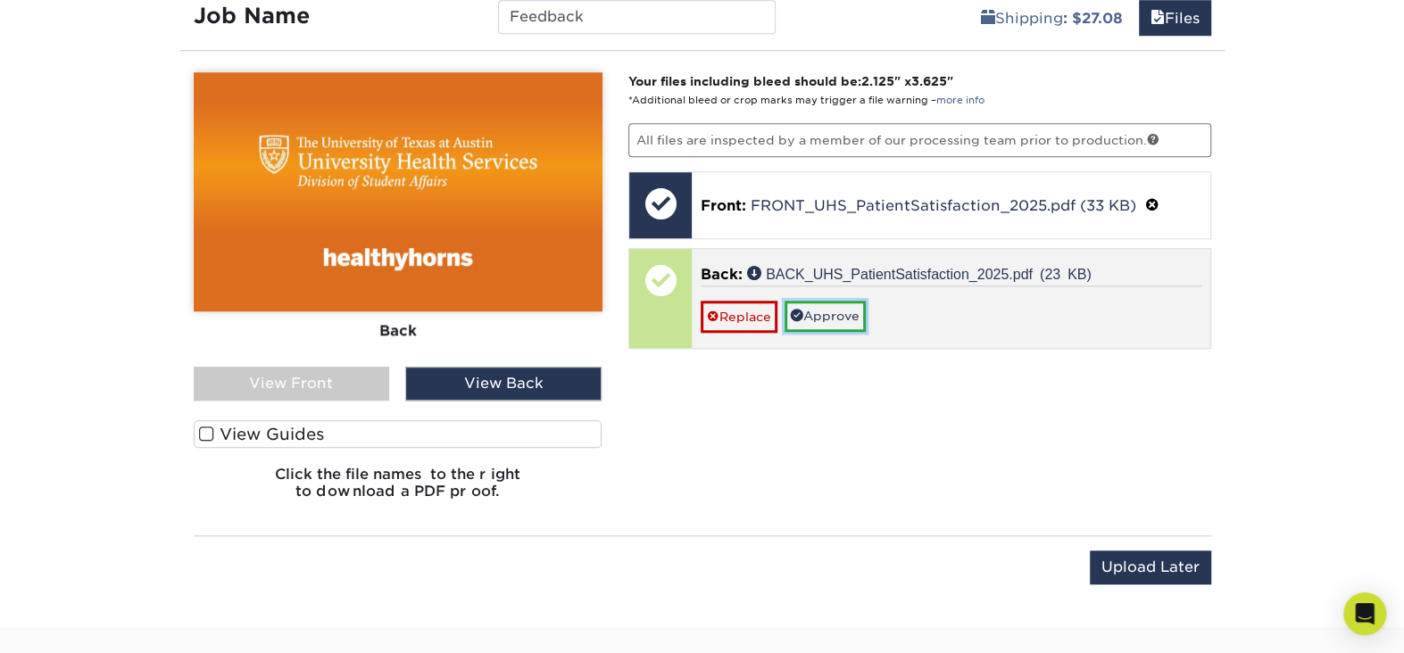
click at [817, 303] on link "Approve" at bounding box center [824, 316] width 81 height 30
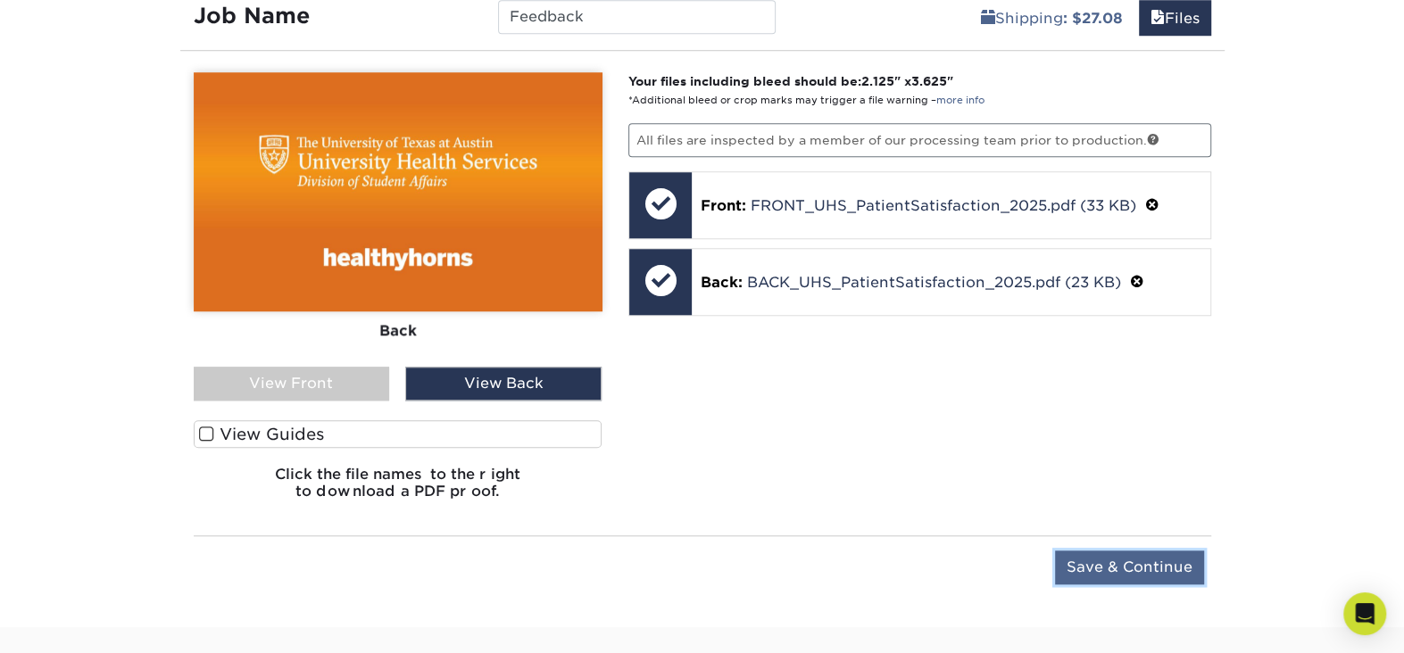
click at [1120, 561] on input "Save & Continue" at bounding box center [1129, 568] width 149 height 34
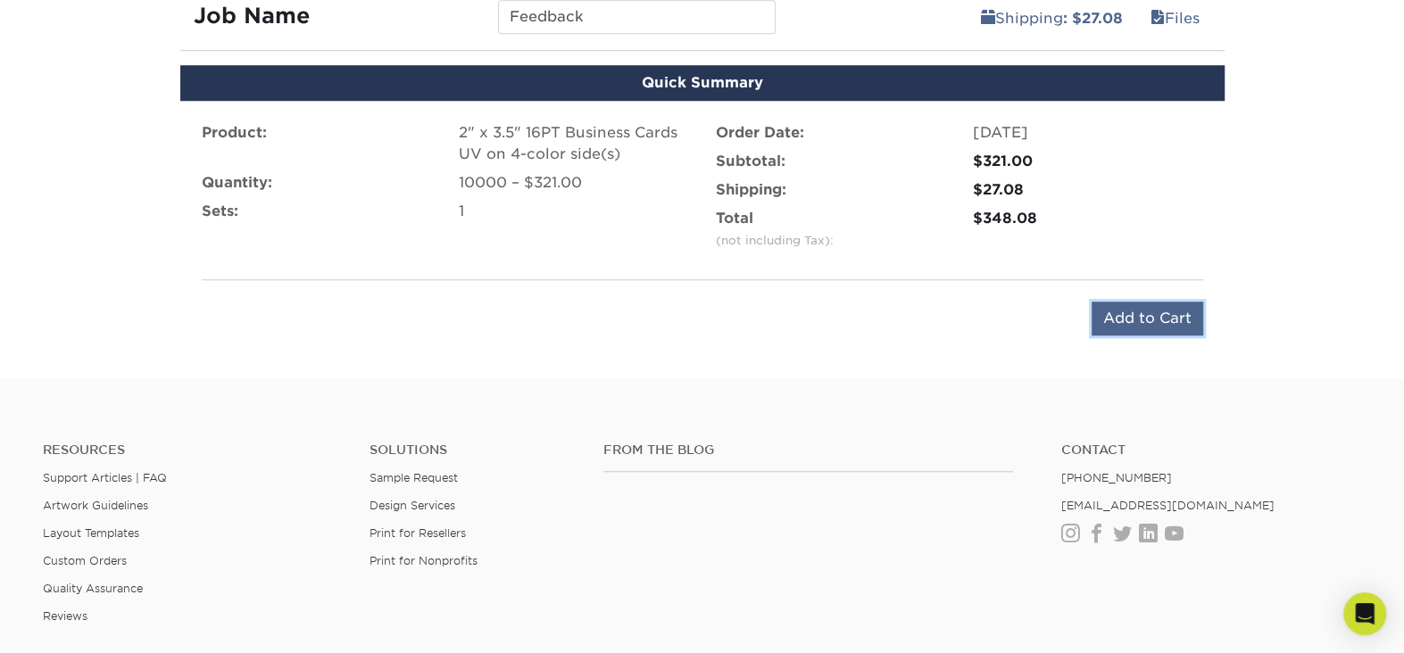
click at [1113, 314] on input "Add to Cart" at bounding box center [1147, 319] width 112 height 34
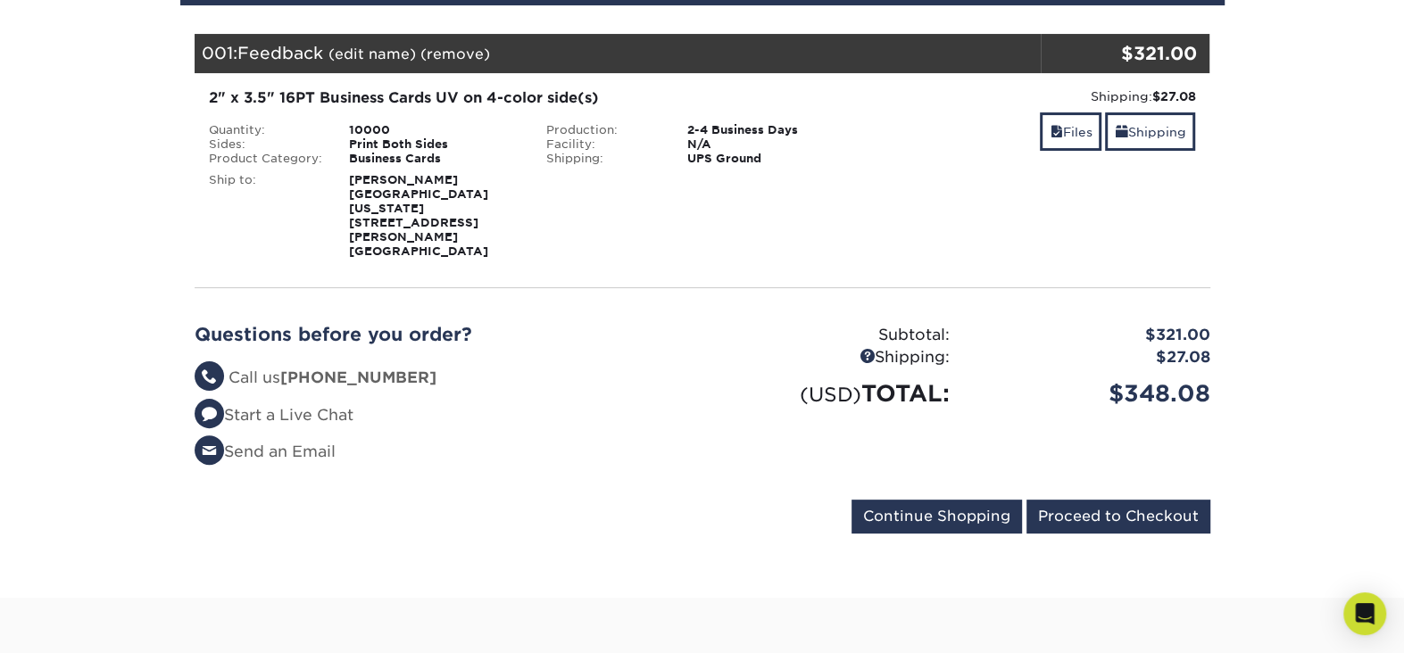
scroll to position [268, 0]
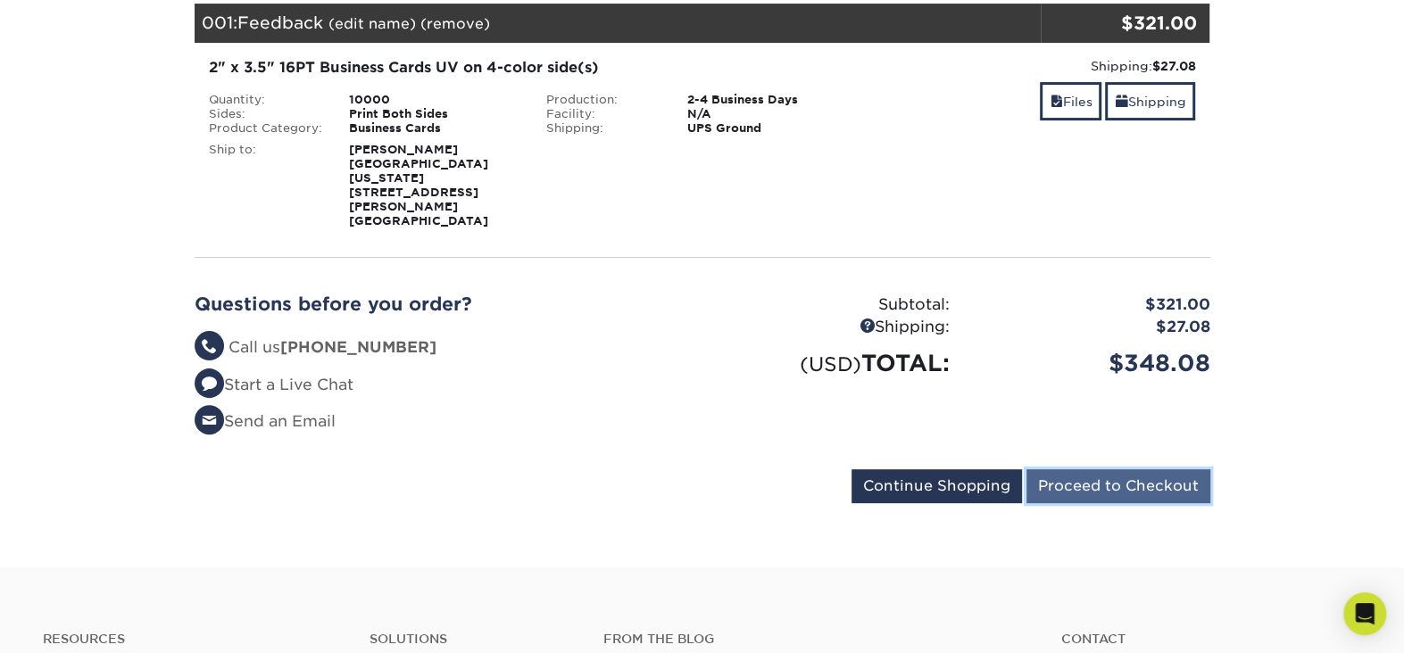
click at [1093, 469] on input "Proceed to Checkout" at bounding box center [1118, 486] width 184 height 34
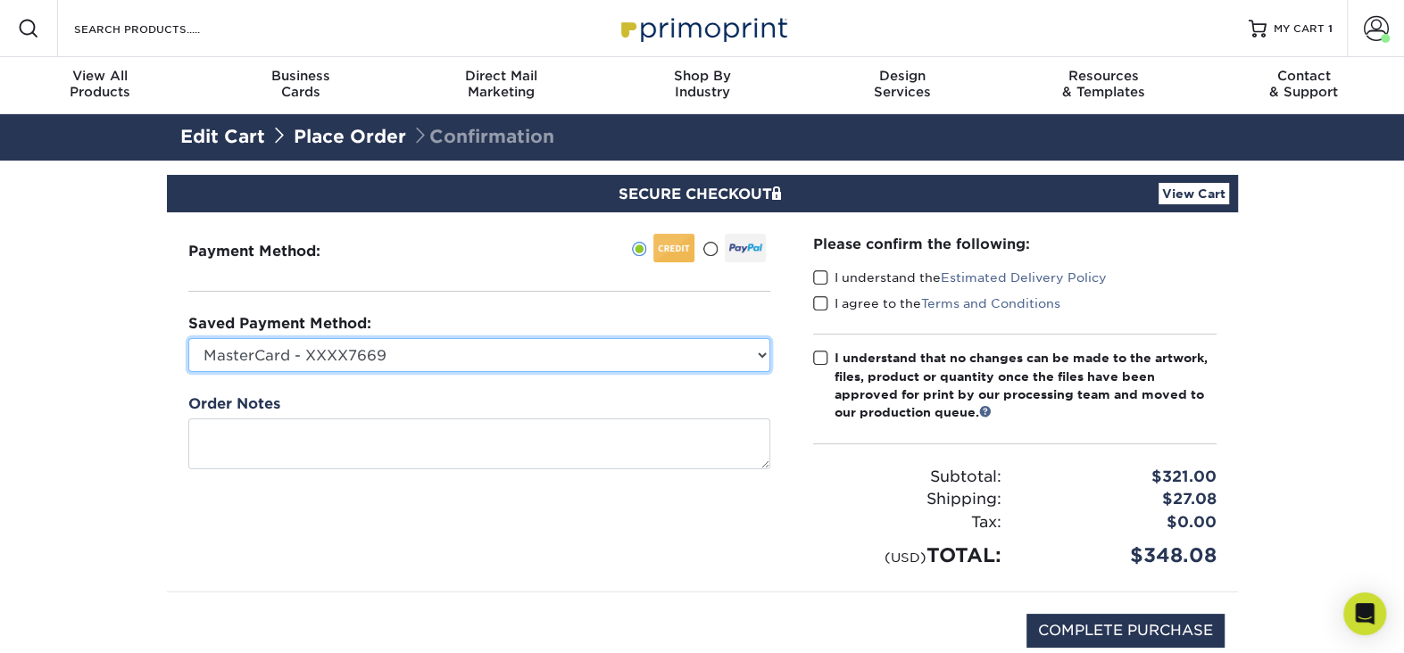
click at [761, 354] on select "MasterCard - XXXX7669 MasterCard - XXXX0926 MasterCard - XXXX8577 MasterCard - …" at bounding box center [479, 355] width 582 height 34
select select "45637"
click at [188, 338] on select "MasterCard - XXXX7669 MasterCard - XXXX0926 MasterCard - XXXX8577 MasterCard - …" at bounding box center [479, 355] width 582 height 34
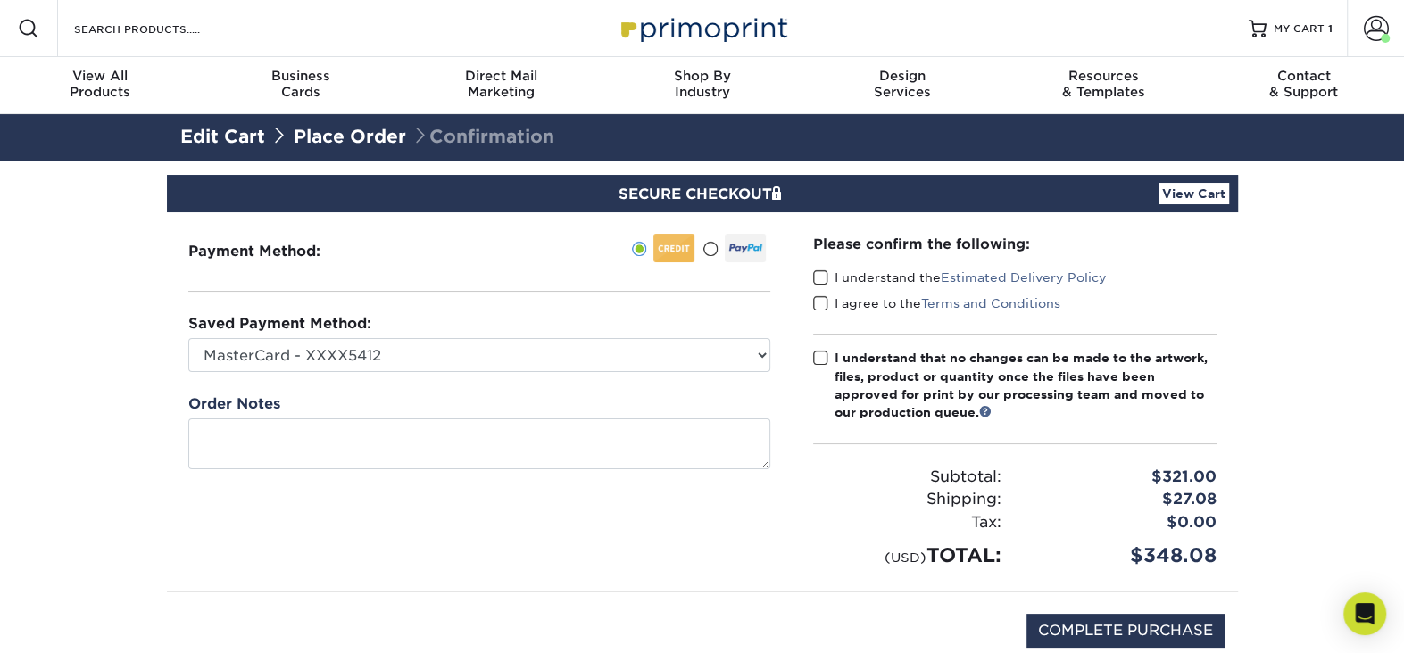
click at [823, 275] on span at bounding box center [820, 278] width 15 height 17
click at [0, 0] on input "I understand the Estimated Delivery Policy" at bounding box center [0, 0] width 0 height 0
click at [817, 300] on span at bounding box center [820, 303] width 15 height 17
click at [0, 0] on input "I agree to the Terms and Conditions" at bounding box center [0, 0] width 0 height 0
click at [817, 351] on span at bounding box center [820, 358] width 15 height 17
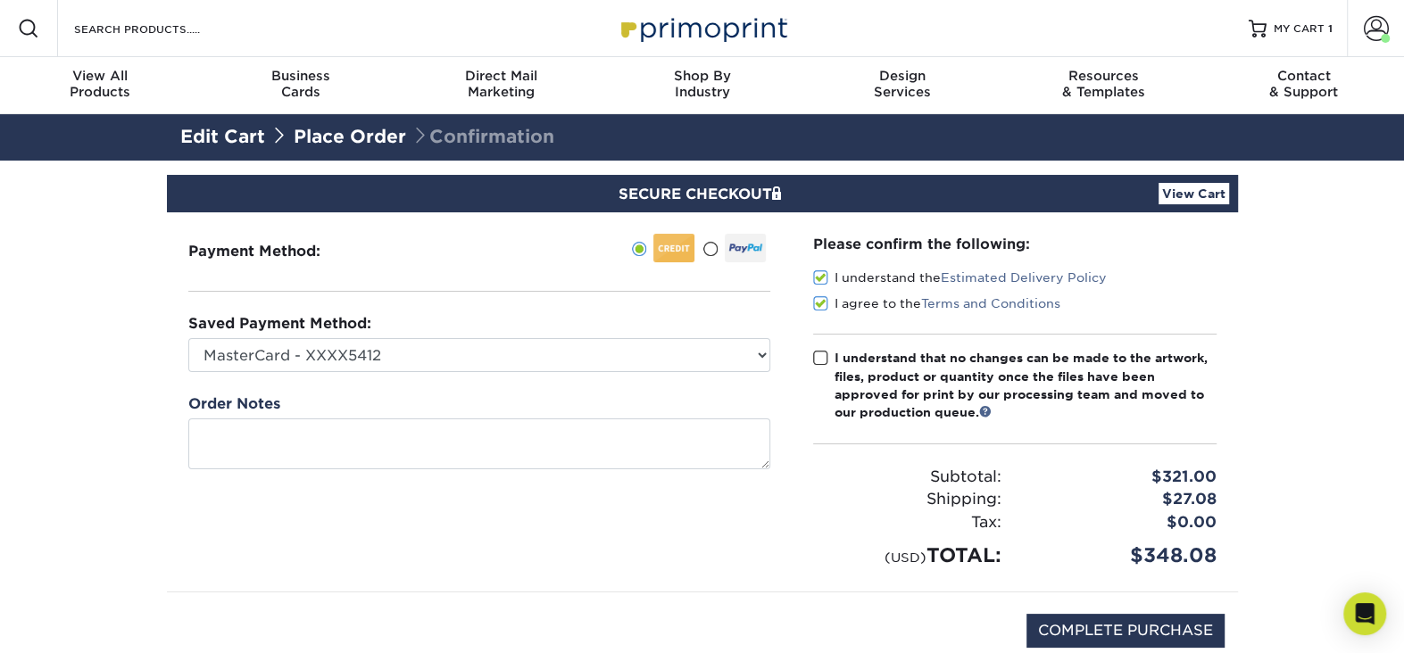
click at [0, 0] on input "I understand that no changes can be made to the artwork, files, product or quan…" at bounding box center [0, 0] width 0 height 0
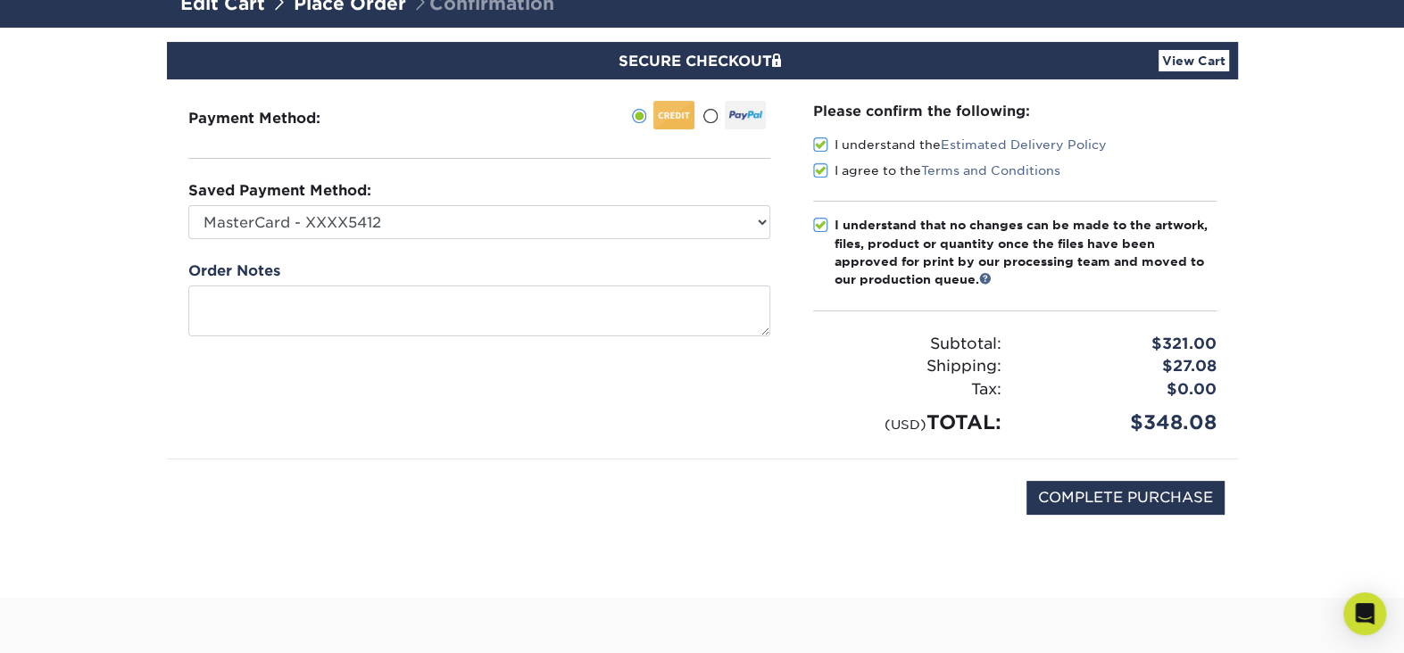
scroll to position [268, 0]
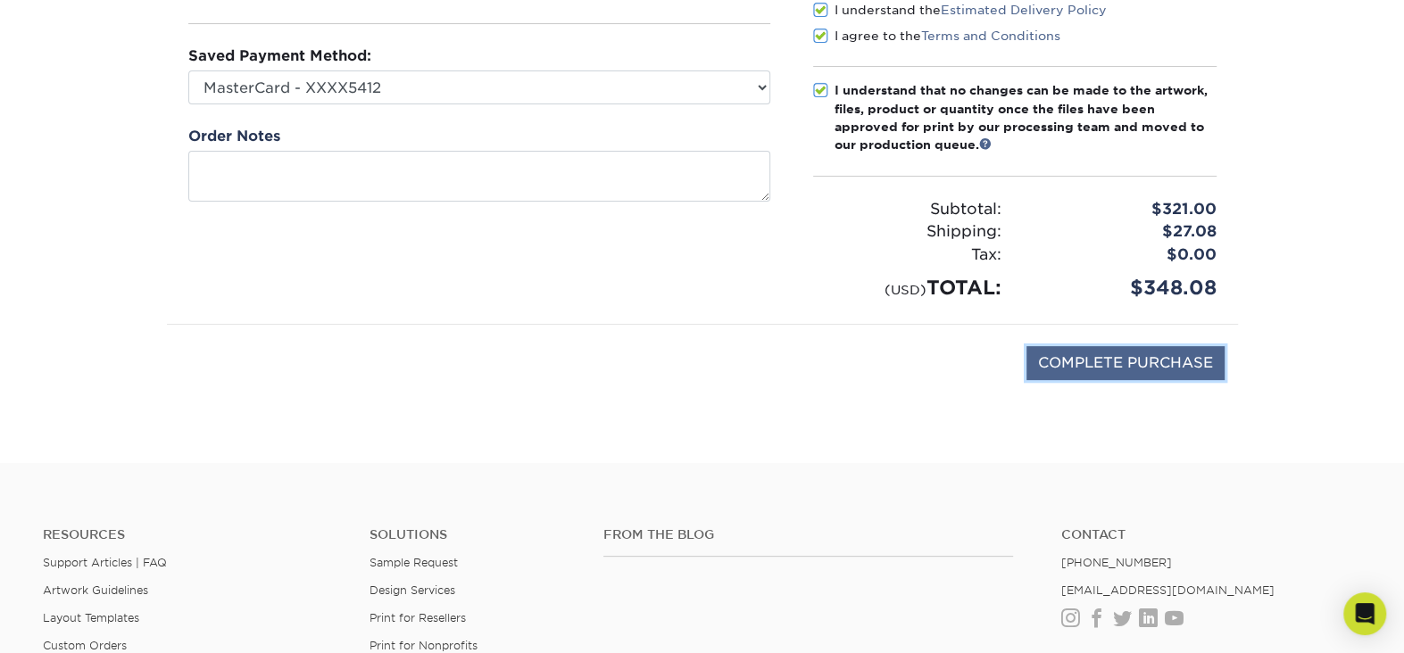
click at [1082, 359] on input "COMPLETE PURCHASE" at bounding box center [1125, 363] width 198 height 34
type input "PROCESSING, PLEASE WAIT..."
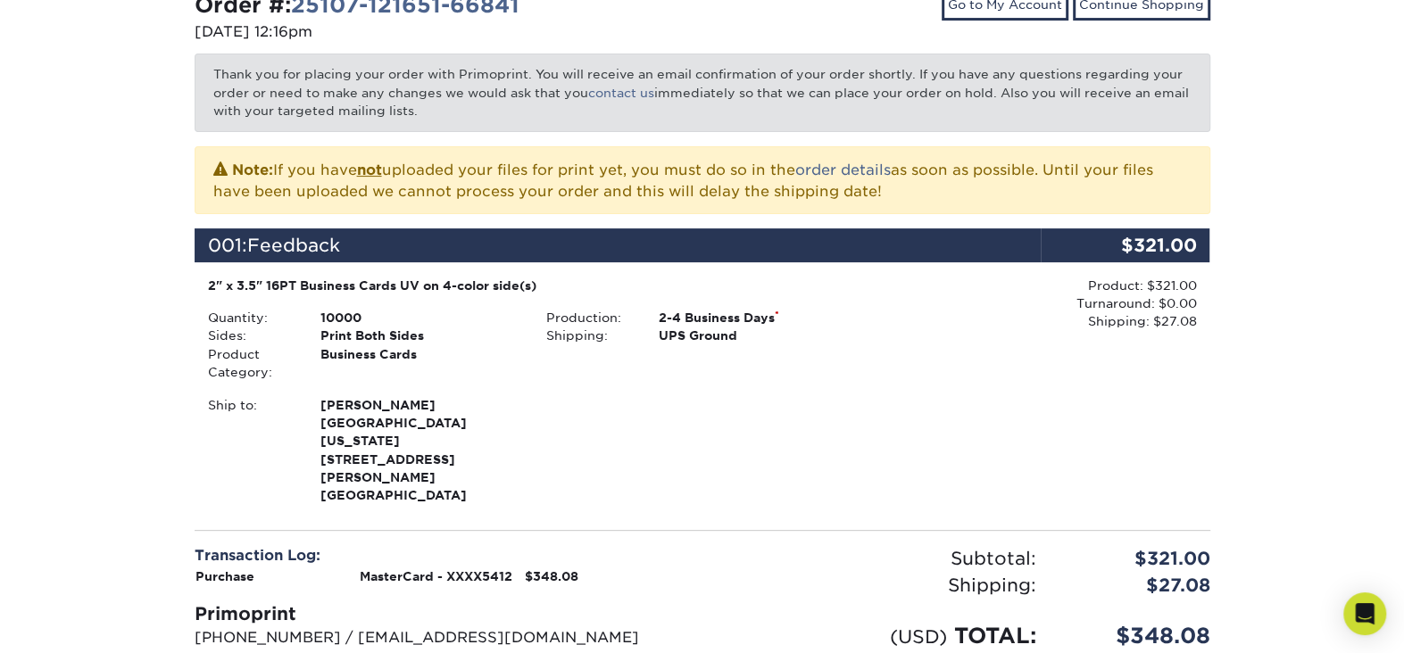
scroll to position [445, 0]
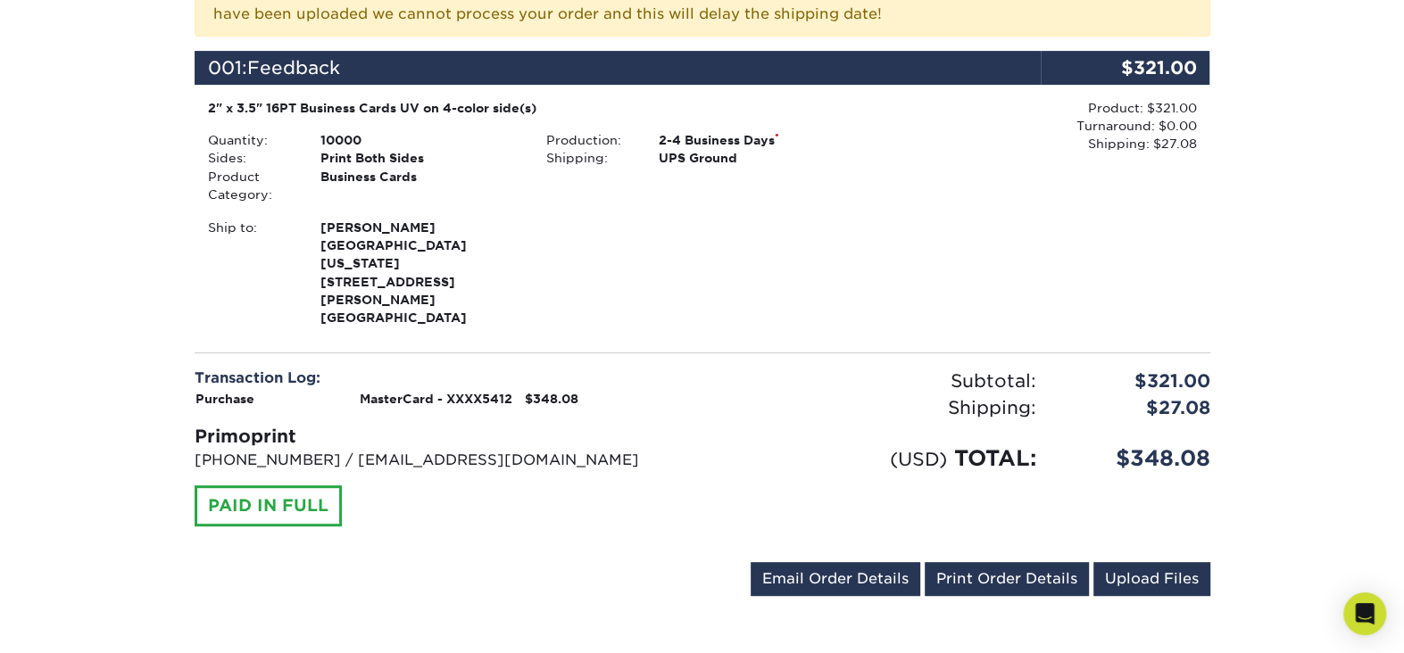
click at [266, 485] on div "PAID IN FULL" at bounding box center [268, 505] width 147 height 41
drag, startPoint x: 983, startPoint y: 552, endPoint x: 1065, endPoint y: 553, distance: 82.1
click at [983, 562] on link "Print Order Details" at bounding box center [1007, 579] width 164 height 34
